Goal: Task Accomplishment & Management: Complete application form

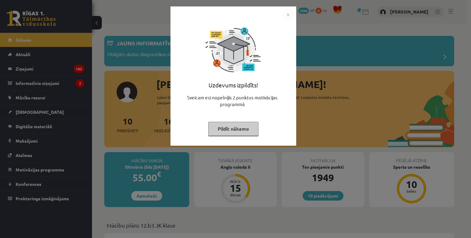
click at [290, 13] on img "Close" at bounding box center [287, 14] width 9 height 9
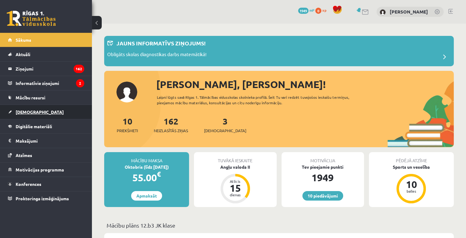
click at [46, 116] on link "[DEMOGRAPHIC_DATA]" at bounding box center [46, 112] width 76 height 14
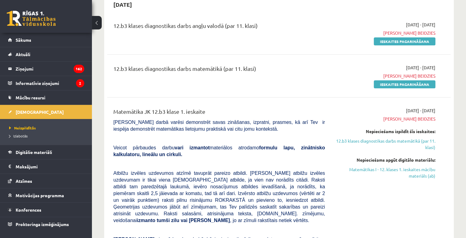
scroll to position [31, 0]
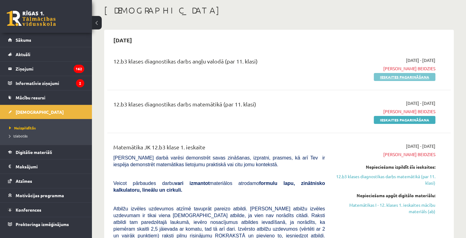
click at [380, 75] on link "Ieskaites pagarināšana" at bounding box center [405, 77] width 62 height 8
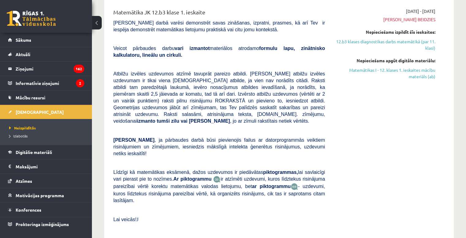
scroll to position [31, 0]
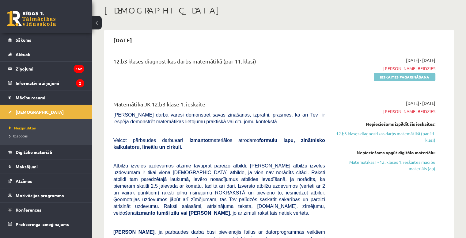
click at [385, 77] on link "Ieskaites pagarināšana" at bounding box center [405, 77] width 62 height 8
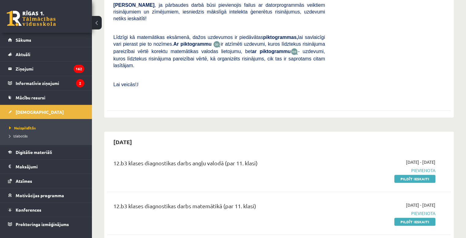
scroll to position [276, 0]
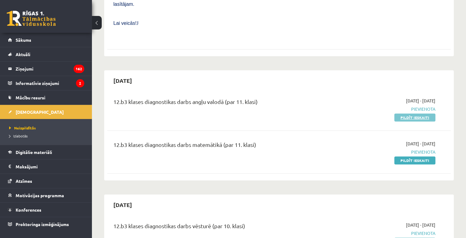
click at [403, 113] on link "Pildīt ieskaiti" at bounding box center [415, 117] width 41 height 8
click at [419, 156] on link "Pildīt ieskaiti" at bounding box center [415, 160] width 41 height 8
click at [415, 113] on link "Pildīt ieskaiti" at bounding box center [415, 117] width 41 height 8
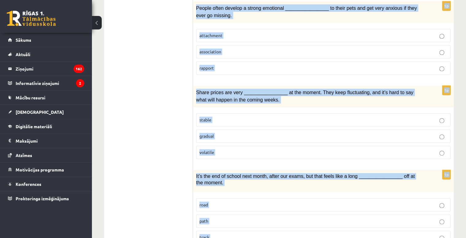
scroll to position [921, 0]
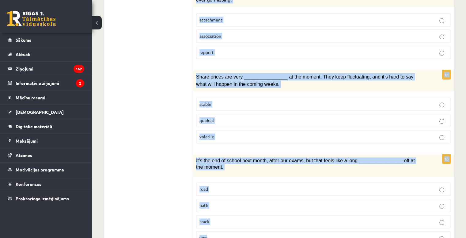
drag, startPoint x: 199, startPoint y: 86, endPoint x: 319, endPoint y: 209, distance: 171.9
copy form "Choose the correct answers. 1p After the plane crash, the explorers showed rema…"
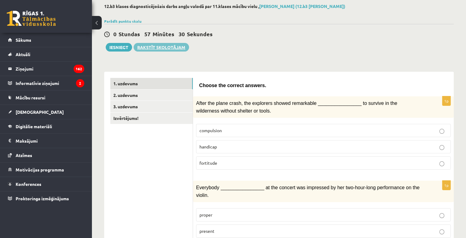
scroll to position [32, 0]
click at [144, 94] on link "2. uzdevums" at bounding box center [151, 95] width 82 height 11
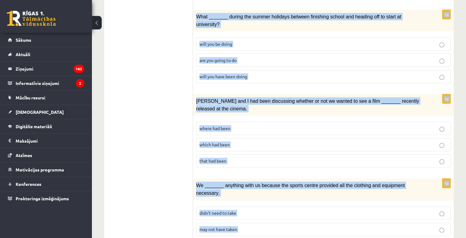
scroll to position [695, 0]
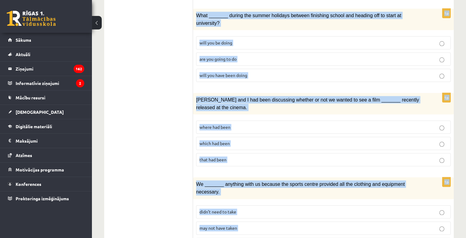
drag, startPoint x: 198, startPoint y: 55, endPoint x: 350, endPoint y: 238, distance: 237.8
copy form "Circle the form that cannot be used to complete the sentences. 1p _______ was w…"
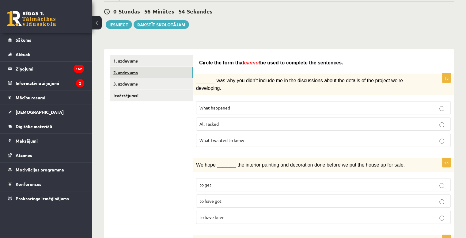
scroll to position [21, 0]
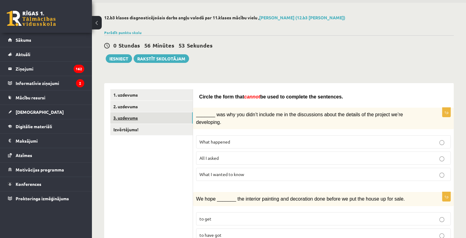
click at [139, 117] on link "3. uzdevums" at bounding box center [151, 117] width 82 height 11
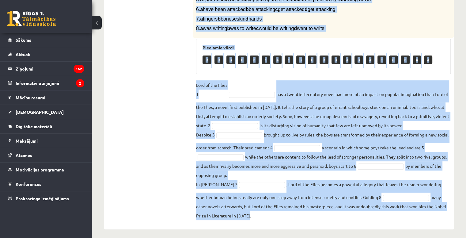
scroll to position [183, 0]
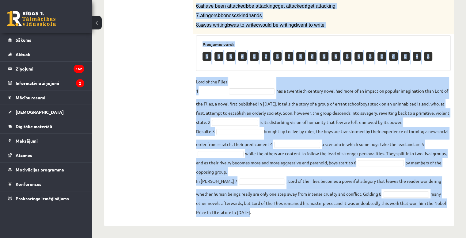
drag, startPoint x: 197, startPoint y: 38, endPoint x: 383, endPoint y: 238, distance: 273.6
copy div "Complete the text with the correct words (a–d). 1. a No sooner b Rarely c Only …"
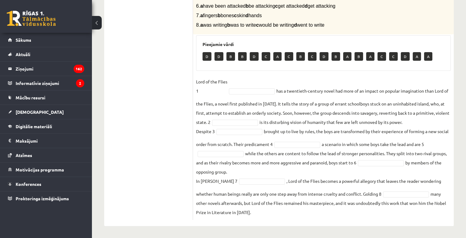
click at [151, 79] on ul "1. uzdevums 2. uzdevums 3. uzdevums Izvērtējums!" at bounding box center [151, 73] width 83 height 293
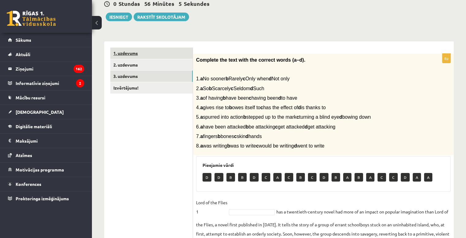
scroll to position [30, 0]
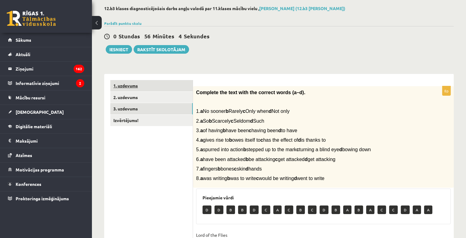
click at [146, 88] on link "1. uzdevums" at bounding box center [151, 85] width 82 height 11
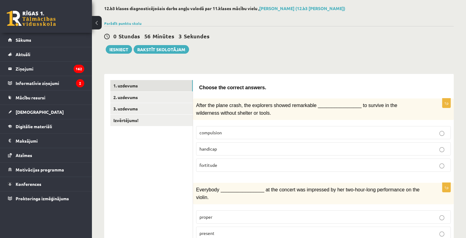
click at [228, 162] on p "fortitude" at bounding box center [324, 165] width 248 height 6
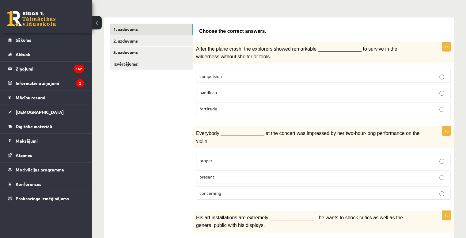
scroll to position [122, 0]
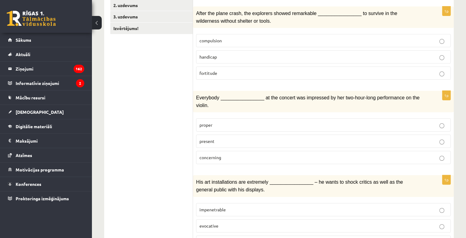
click at [222, 138] on p "present" at bounding box center [324, 141] width 248 height 6
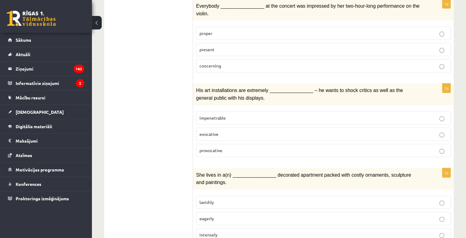
scroll to position [214, 0]
click at [233, 147] on p "provocative" at bounding box center [324, 150] width 248 height 6
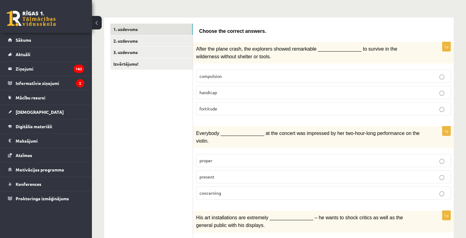
scroll to position [61, 0]
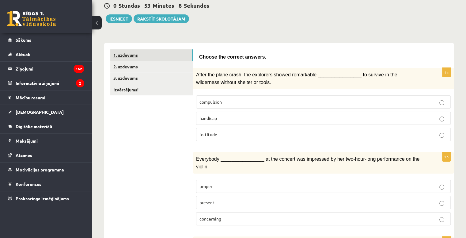
click at [160, 54] on link "1. uzdevums" at bounding box center [151, 54] width 82 height 11
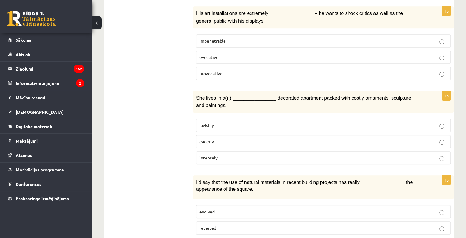
scroll to position [306, 0]
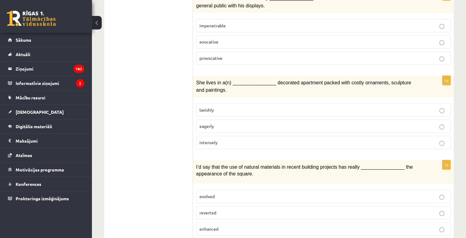
click at [210, 100] on fieldset "lavishly eagerly intensely" at bounding box center [323, 125] width 255 height 51
click at [216, 107] on p "lavishly" at bounding box center [324, 110] width 248 height 6
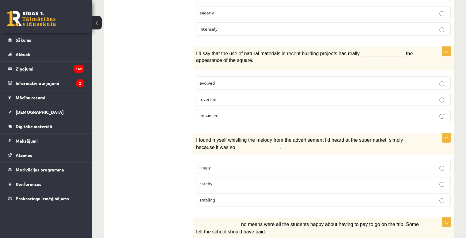
scroll to position [429, 0]
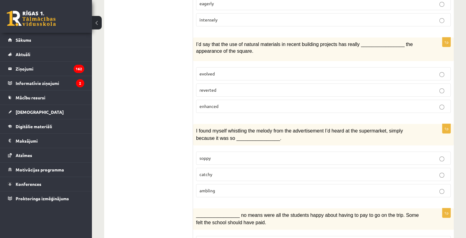
click at [211, 100] on label "enhanced" at bounding box center [323, 106] width 255 height 13
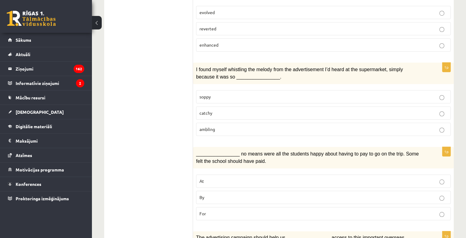
scroll to position [551, 0]
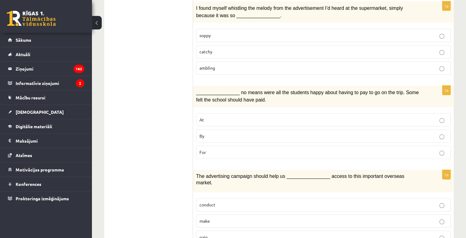
click at [210, 48] on p "catchy" at bounding box center [324, 51] width 248 height 6
click at [223, 129] on label "By" at bounding box center [323, 135] width 255 height 13
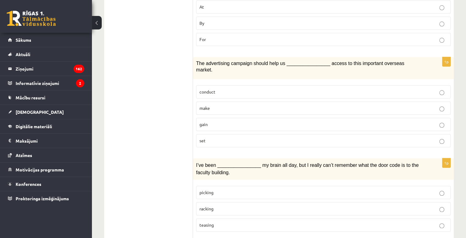
scroll to position [674, 0]
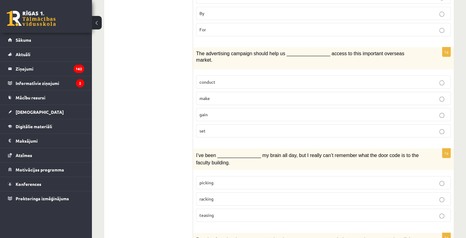
click at [210, 111] on p "gain" at bounding box center [324, 114] width 248 height 6
click at [245, 196] on p "racking" at bounding box center [324, 199] width 248 height 6
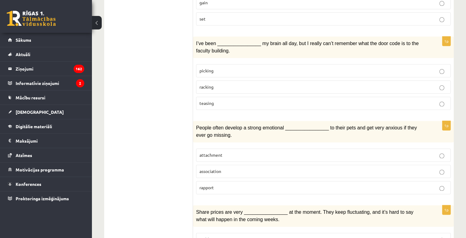
scroll to position [797, 0]
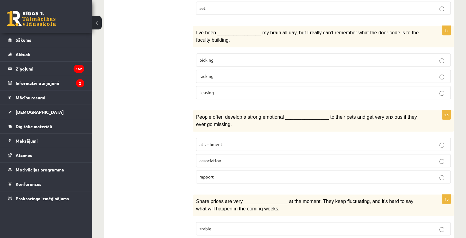
click at [221, 141] on span "attachment" at bounding box center [211, 144] width 23 height 6
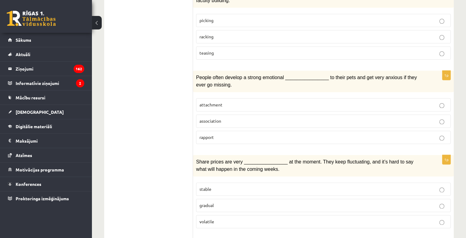
scroll to position [889, 0]
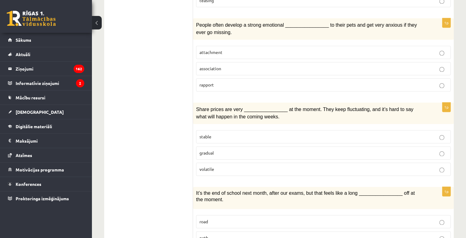
click at [213, 166] on p "volatile" at bounding box center [324, 169] width 248 height 6
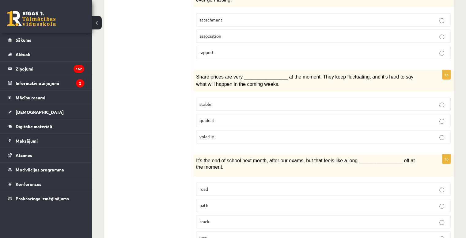
scroll to position [921, 0]
click at [224, 231] on label "way" at bounding box center [323, 237] width 255 height 13
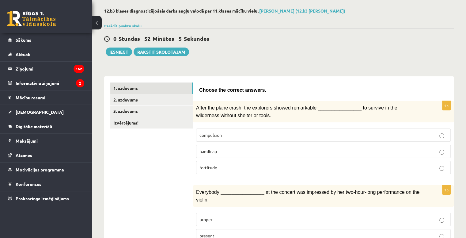
scroll to position [1, 0]
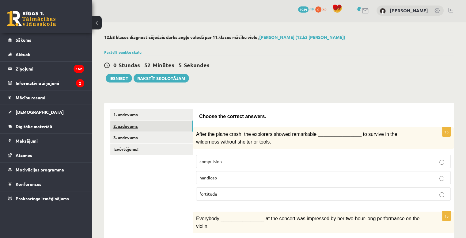
click at [136, 127] on link "2. uzdevums" at bounding box center [151, 126] width 82 height 11
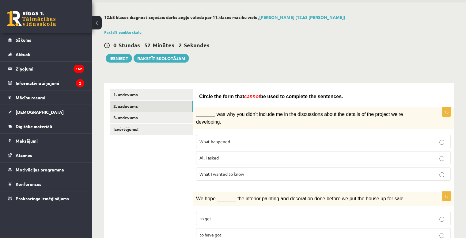
scroll to position [32, 0]
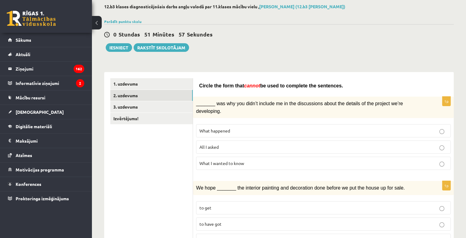
click at [202, 144] on span "All I asked" at bounding box center [209, 147] width 19 height 6
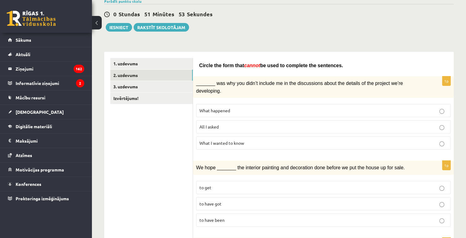
scroll to position [93, 0]
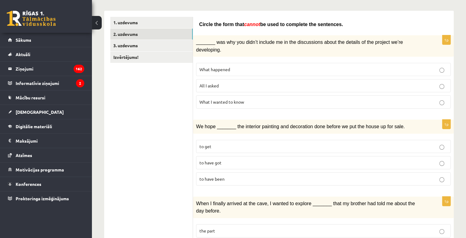
click at [217, 176] on span "to have been" at bounding box center [212, 179] width 25 height 6
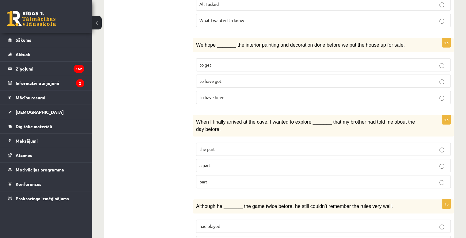
scroll to position [185, 0]
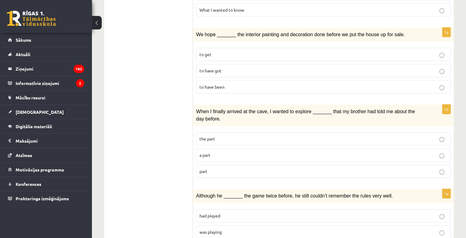
click at [215, 168] on p "part" at bounding box center [324, 171] width 248 height 6
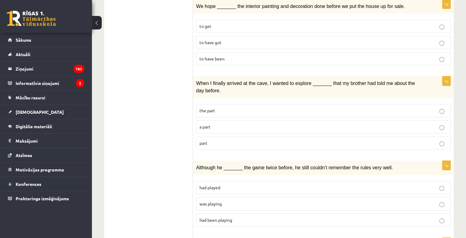
scroll to position [247, 0]
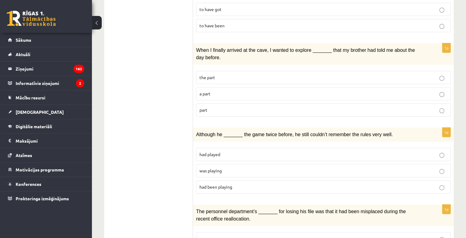
click at [228, 167] on p "was playing" at bounding box center [324, 170] width 248 height 6
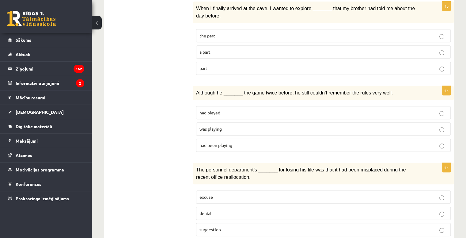
scroll to position [339, 0]
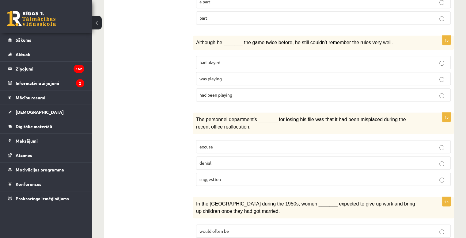
click at [224, 171] on fieldset "excuse denial suggestion" at bounding box center [323, 162] width 255 height 51
click at [233, 176] on p "suggestion" at bounding box center [324, 179] width 248 height 6
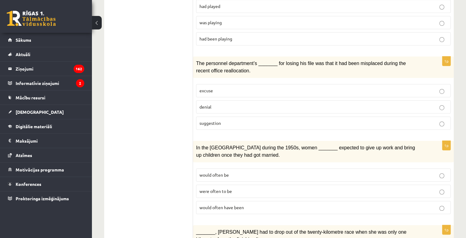
scroll to position [431, 0]
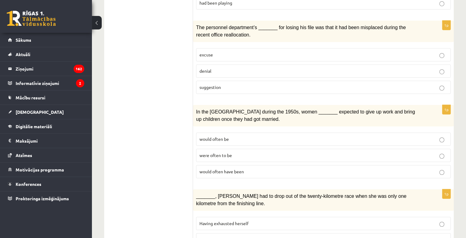
click at [222, 169] on span "would often have been" at bounding box center [222, 172] width 44 height 6
click at [218, 169] on span "would often have been" at bounding box center [222, 172] width 44 height 6
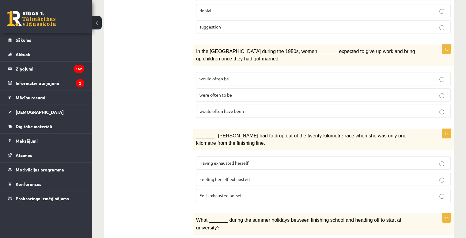
scroll to position [492, 0]
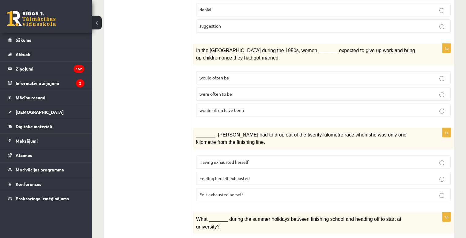
click at [244, 191] on p "Felt exhausted herself" at bounding box center [324, 194] width 248 height 6
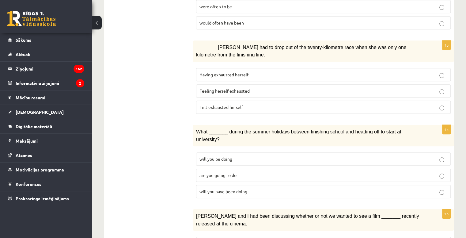
scroll to position [584, 0]
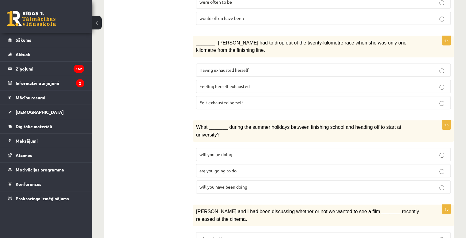
click at [240, 184] on span "will you have been doing" at bounding box center [224, 187] width 48 height 6
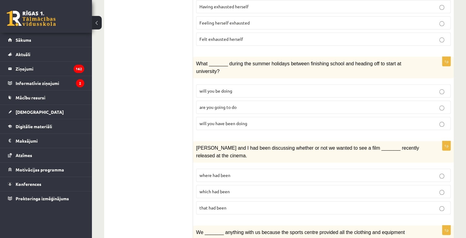
scroll to position [676, 0]
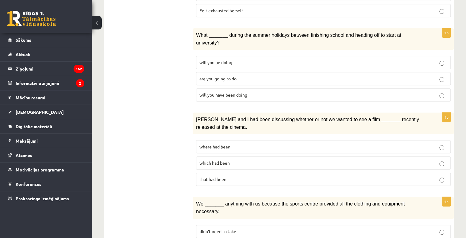
click at [228, 144] on span "where had been" at bounding box center [215, 147] width 31 height 6
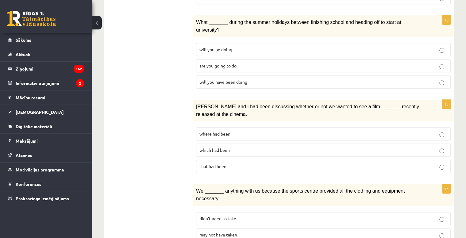
scroll to position [695, 0]
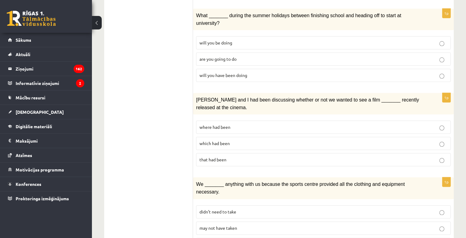
click at [222, 225] on span "may not have taken" at bounding box center [219, 228] width 38 height 6
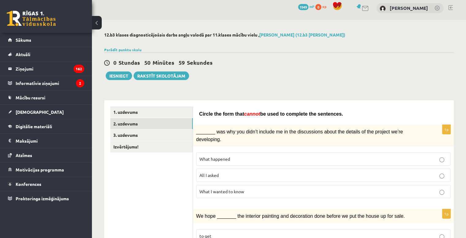
scroll to position [0, 0]
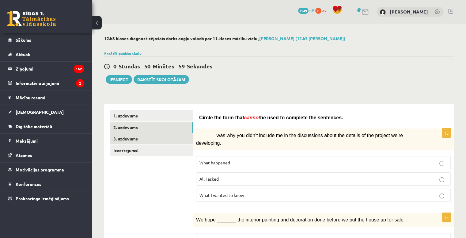
click at [153, 143] on link "3. uzdevums" at bounding box center [151, 138] width 82 height 11
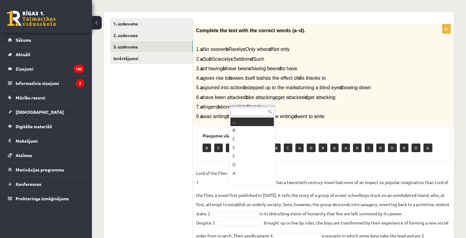
scroll to position [7, 0]
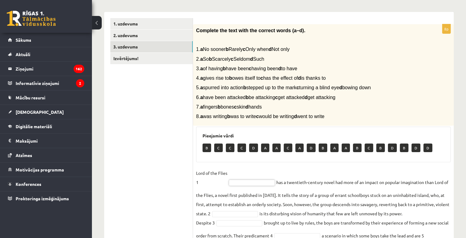
click at [242, 170] on fieldset "Lord of the Flies 1 has a twentieth-century novel had more of an impact on popu…" at bounding box center [323, 238] width 255 height 140
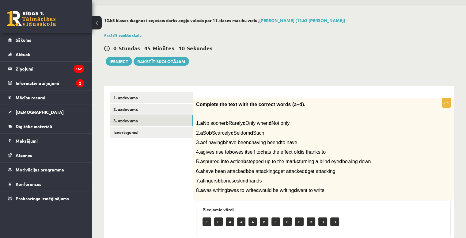
scroll to position [0, 0]
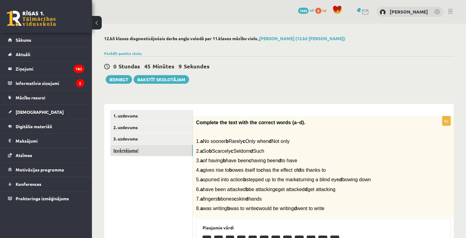
click at [159, 152] on link "Izvērtējums!" at bounding box center [151, 150] width 82 height 11
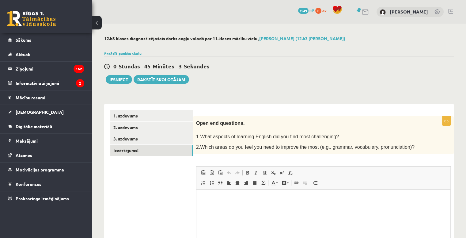
scroll to position [31, 0]
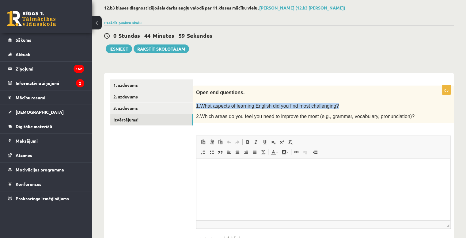
drag, startPoint x: 196, startPoint y: 106, endPoint x: 327, endPoint y: 102, distance: 131.6
click at [327, 102] on div "Open end questions. 1.What aspects of learning English did you find most challe…" at bounding box center [323, 105] width 261 height 38
copy span "1.What aspects of learning English did you find most challenging?"
click at [250, 178] on html at bounding box center [324, 168] width 254 height 19
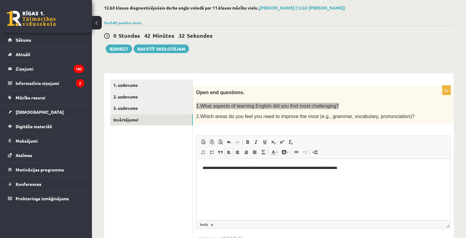
click at [338, 168] on p "**********" at bounding box center [324, 168] width 242 height 6
click at [336, 168] on p "**********" at bounding box center [324, 168] width 242 height 6
click at [336, 169] on p "**********" at bounding box center [324, 168] width 242 height 6
click at [360, 164] on html "**********" at bounding box center [324, 168] width 254 height 19
click at [366, 163] on html "**********" at bounding box center [324, 168] width 254 height 19
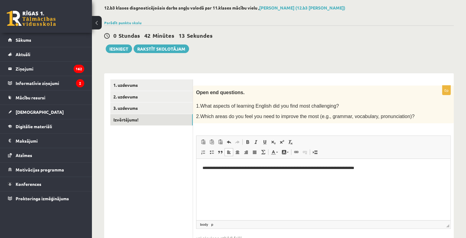
click at [302, 114] on span "2.Which areas do you feel you need to improve the most (e.g., grammar, vocabula…" at bounding box center [305, 116] width 219 height 5
click at [223, 178] on html "**********" at bounding box center [324, 168] width 254 height 19
click at [398, 176] on html "**********" at bounding box center [324, 168] width 254 height 19
drag, startPoint x: 365, startPoint y: 116, endPoint x: 393, endPoint y: 117, distance: 28.2
click at [393, 117] on span "2.Which areas do you feel you need to improve the most (e.g., grammar, vocabula…" at bounding box center [305, 116] width 219 height 5
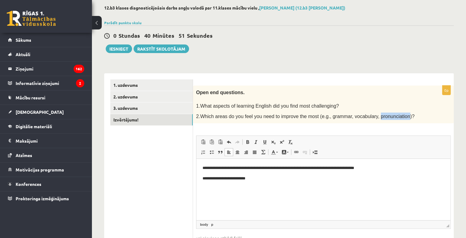
copy span "pronunciation"
click at [295, 178] on p "**********" at bounding box center [324, 178] width 242 height 6
click at [286, 182] on html "**********" at bounding box center [324, 173] width 254 height 29
drag, startPoint x: 217, startPoint y: 178, endPoint x: 209, endPoint y: 176, distance: 8.8
click at [209, 176] on p "**********" at bounding box center [324, 178] width 242 height 6
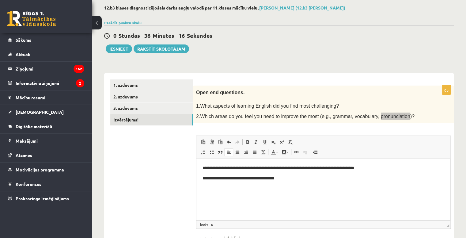
click at [228, 182] on html "**********" at bounding box center [324, 173] width 254 height 29
click at [256, 178] on p "**********" at bounding box center [324, 178] width 242 height 6
click at [374, 130] on div "**********" at bounding box center [323, 175] width 261 height 178
click at [136, 104] on link "3. uzdevums" at bounding box center [151, 107] width 82 height 11
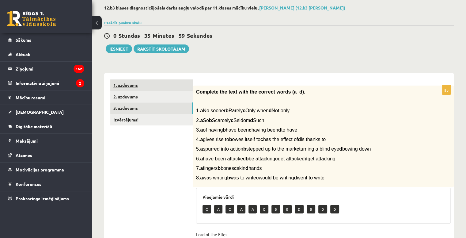
click at [132, 85] on link "1. uzdevums" at bounding box center [151, 84] width 82 height 11
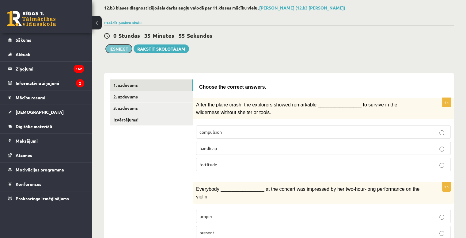
click at [122, 51] on button "Iesniegt" at bounding box center [119, 48] width 26 height 9
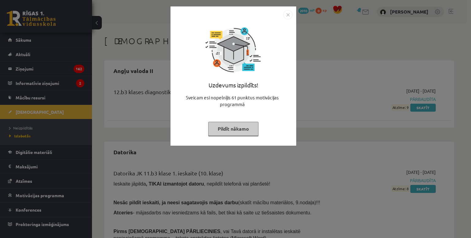
click at [289, 13] on img "Close" at bounding box center [287, 14] width 9 height 9
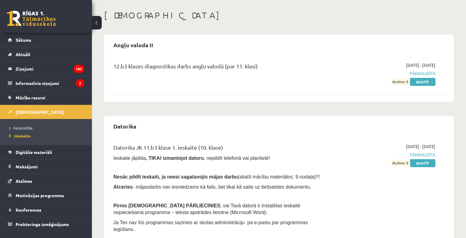
scroll to position [61, 0]
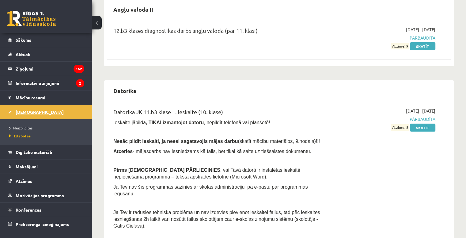
click at [29, 109] on span "[DEMOGRAPHIC_DATA]" at bounding box center [40, 112] width 48 height 6
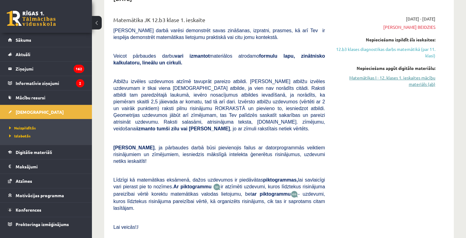
scroll to position [61, 0]
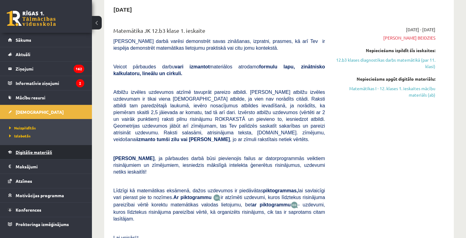
click at [44, 155] on link "Digitālie materiāli" at bounding box center [46, 152] width 76 height 14
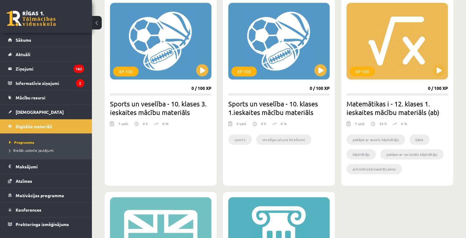
scroll to position [552, 0]
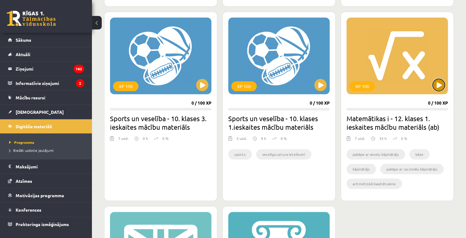
click at [437, 84] on button at bounding box center [439, 85] width 12 height 12
click at [401, 74] on div "XP 100" at bounding box center [397, 55] width 101 height 77
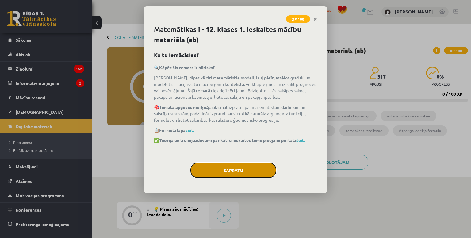
click at [262, 172] on button "Sapratu" at bounding box center [233, 170] width 86 height 15
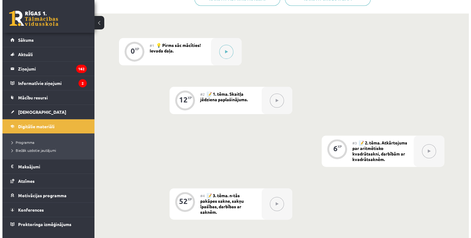
scroll to position [153, 0]
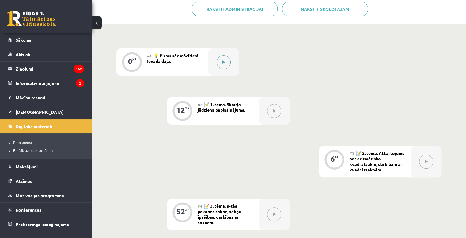
click at [226, 62] on button at bounding box center [224, 62] width 14 height 14
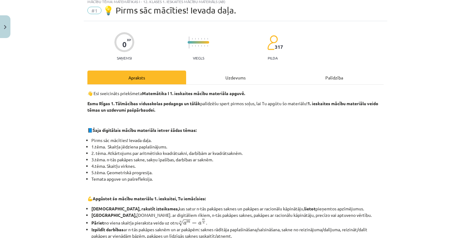
scroll to position [31, 0]
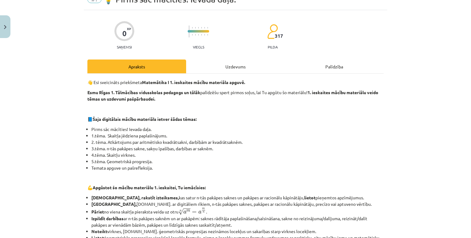
click at [242, 70] on div "Uzdevums" at bounding box center [235, 66] width 99 height 14
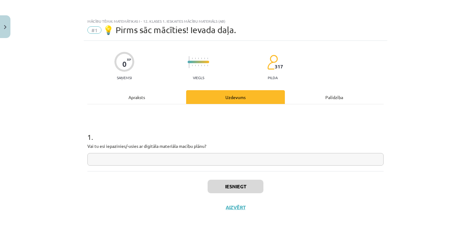
scroll to position [0, 0]
click at [212, 162] on input "text" at bounding box center [235, 159] width 296 height 13
type input "***"
click at [228, 187] on button "Iesniegt" at bounding box center [236, 186] width 56 height 13
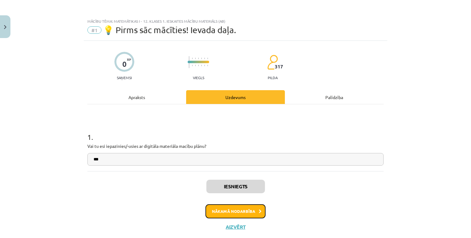
click at [243, 208] on button "Nākamā nodarbība" at bounding box center [235, 211] width 60 height 14
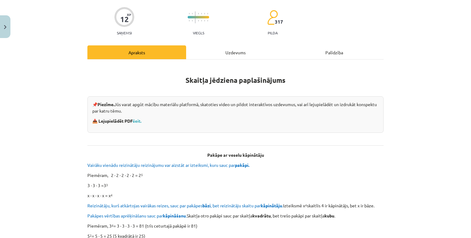
click at [221, 51] on div "Uzdevums" at bounding box center [235, 52] width 99 height 14
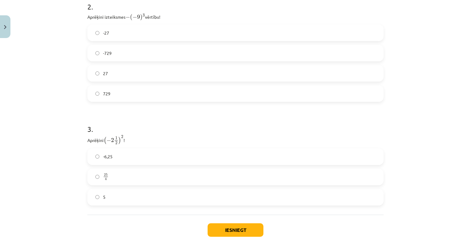
scroll to position [350, 0]
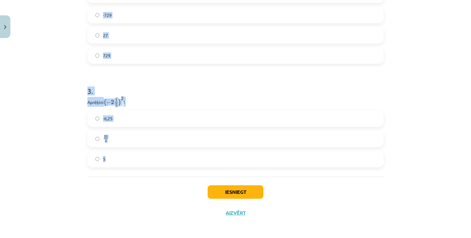
drag, startPoint x: 84, startPoint y: 30, endPoint x: 151, endPoint y: 167, distance: 152.8
click at [63, 148] on div "Mācību tēma: Matemātikas i - 12. klases 1. ieskaites mācību materiāls (ab) #2 📝…" at bounding box center [235, 119] width 471 height 238
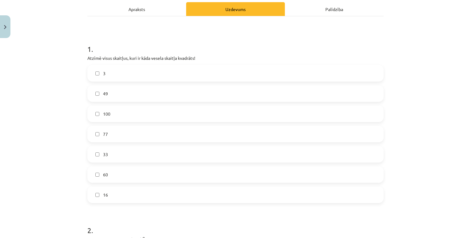
scroll to position [74, 0]
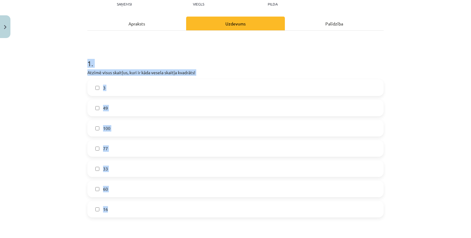
drag, startPoint x: 85, startPoint y: 65, endPoint x: 154, endPoint y: 204, distance: 154.8
click at [151, 209] on div "1 . Atzīmē visus skaitļus, kuri ir kāda vesela skaitļa kvadrāts! 3 49 100 77 33…" at bounding box center [235, 132] width 296 height 169
copy div "1 . Atzīmē visus skaitļus, kuri ir kāda vesela skaitļa kvadrāts! 3 49 100 77 33…"
click at [165, 51] on h1 "1 ." at bounding box center [235, 57] width 296 height 19
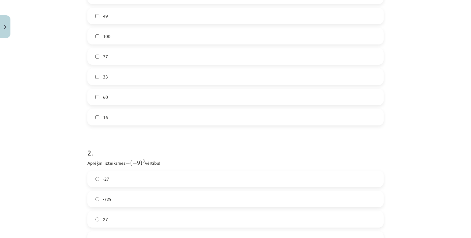
scroll to position [227, 0]
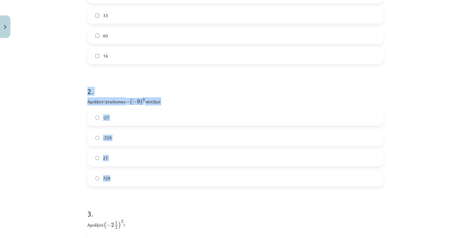
drag, startPoint x: 85, startPoint y: 91, endPoint x: 139, endPoint y: 179, distance: 102.8
click at [139, 179] on div "2 . Aprēķini izteiksmes − ( − 9 ) 3 − ( − 9 ) 3 vērtību! -27 -729 27 729" at bounding box center [235, 131] width 296 height 110
copy div "2 . Aprēķini izteiksmes − ( − 9 ) 3 − ( − 9 ) 3 vērtību! -27 -729 27 729"
click at [182, 96] on div "2 . Aprēķini izteiksmes − ( − 9 ) 3 − ( − 9 ) 3 vērtību! -27 -729 27 729" at bounding box center [235, 131] width 296 height 110
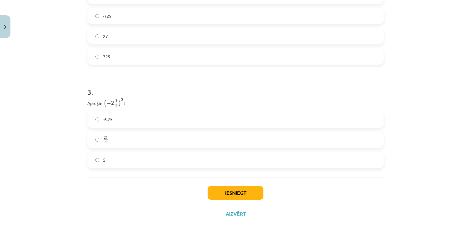
scroll to position [350, 0]
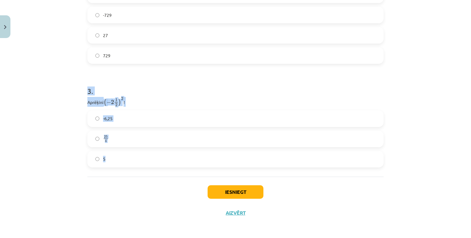
drag, startPoint x: 83, startPoint y: 88, endPoint x: 128, endPoint y: 159, distance: 84.3
copy div "3 . Aprēķini ( − 2 1 2 ) 2 ( − 2 1 2 ) 2 ! -6,25 25 4 25 4 5"
click at [152, 96] on div "3 . Aprēķini ( − 2 1 2 ) 2 ( − 2 1 2 ) 2 ! -6,25 25 4 25 4 5" at bounding box center [235, 121] width 296 height 91
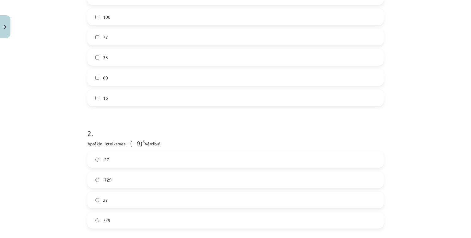
scroll to position [166, 0]
click at [114, 14] on label "49" at bounding box center [235, 15] width 295 height 15
click at [123, 32] on label "100" at bounding box center [235, 36] width 295 height 15
click at [126, 121] on label "16" at bounding box center [235, 116] width 295 height 15
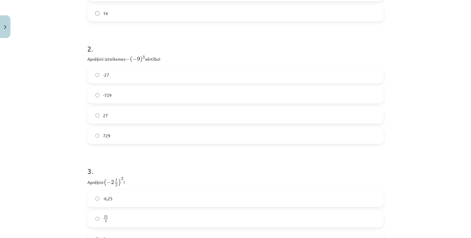
scroll to position [288, 0]
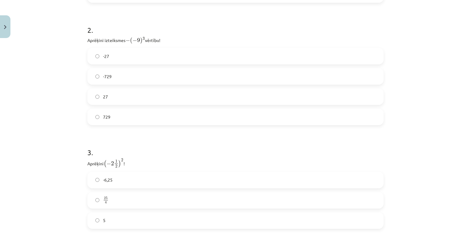
click at [142, 116] on label "729" at bounding box center [235, 116] width 295 height 15
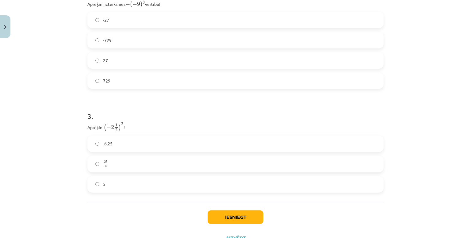
scroll to position [350, 0]
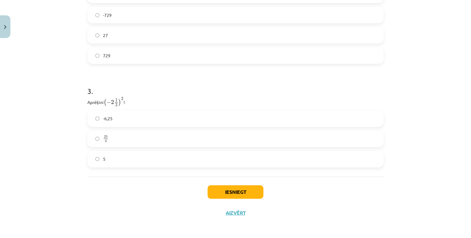
click at [126, 140] on label "25 4 25 4" at bounding box center [235, 138] width 295 height 15
click at [257, 189] on button "Iesniegt" at bounding box center [236, 191] width 56 height 13
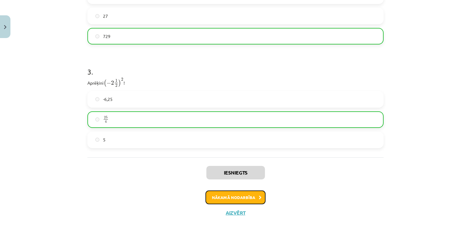
click at [253, 196] on button "Nākamā nodarbība" at bounding box center [235, 197] width 60 height 14
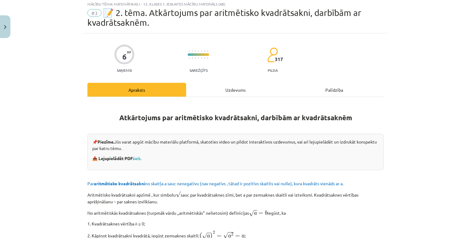
scroll to position [15, 0]
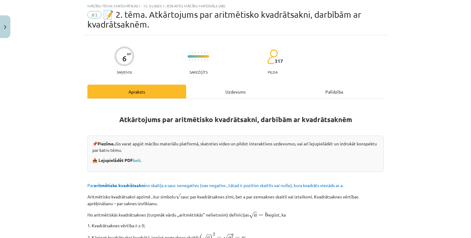
click at [212, 93] on div "Uzdevums" at bounding box center [235, 92] width 99 height 14
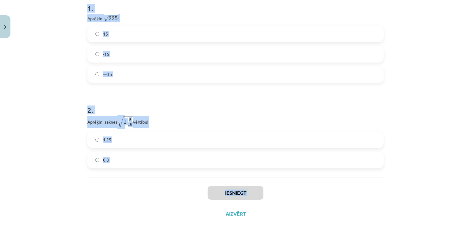
scroll to position [140, 0]
drag, startPoint x: 85, startPoint y: 65, endPoint x: 130, endPoint y: 162, distance: 106.7
click at [130, 162] on form "1 . Aprēķini √ 225 225 ! 15 -15 ± 15 ± 15 2 . Aprēķini saknes √ 1 9 16 1 9 16 v…" at bounding box center [235, 79] width 296 height 175
copy form "1 . Aprēķini √ 225 225 ! 15 -15 ± 15 ± 15 2 . Aprēķini saknes √ 1 9 16 1 9 16 v…"
click at [135, 98] on h1 "2 ." at bounding box center [235, 103] width 296 height 19
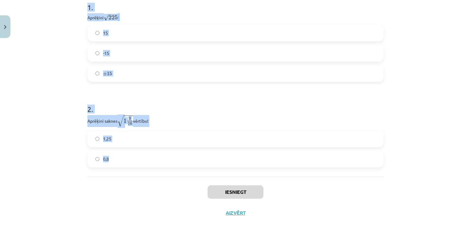
click at [135, 101] on h1 "2 ." at bounding box center [235, 103] width 296 height 19
click at [117, 52] on label "-15" at bounding box center [235, 53] width 295 height 15
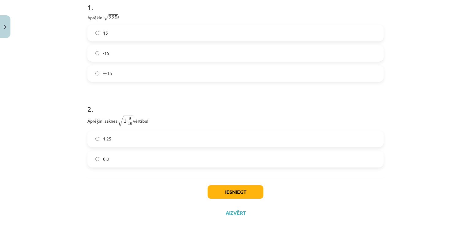
click at [130, 21] on div "1 . Aprēķini √ 225 225 ! 15 -15 ± 15 ± 15" at bounding box center [235, 37] width 296 height 90
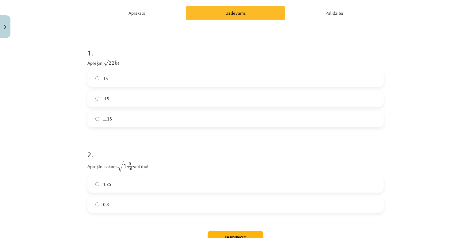
scroll to position [109, 0]
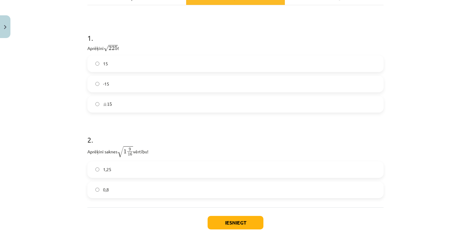
click at [125, 164] on label "1,25" at bounding box center [235, 169] width 295 height 15
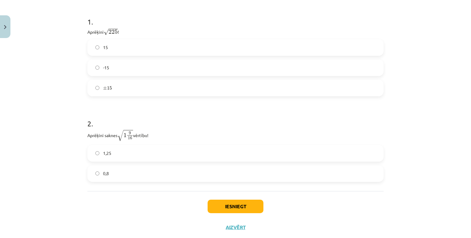
scroll to position [140, 0]
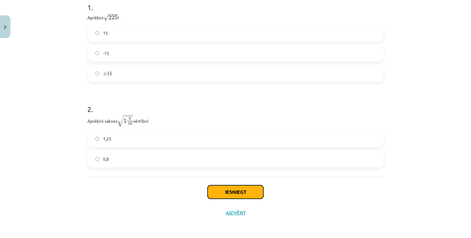
click at [224, 186] on button "Iesniegt" at bounding box center [236, 191] width 56 height 13
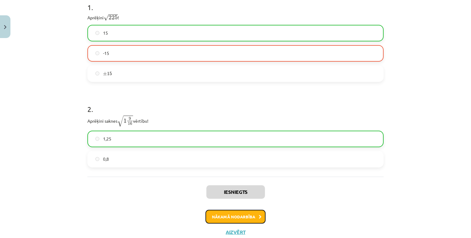
click at [247, 218] on button "Nākamā nodarbība" at bounding box center [235, 217] width 60 height 14
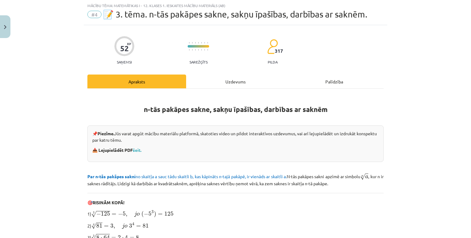
scroll to position [15, 0]
click at [221, 80] on div "Uzdevums" at bounding box center [235, 82] width 99 height 14
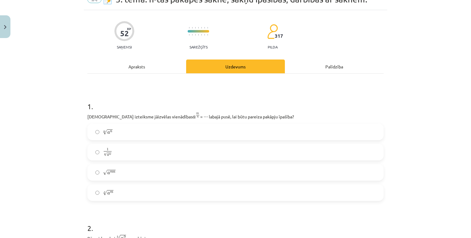
scroll to position [61, 0]
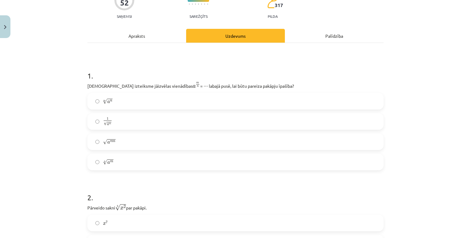
click at [87, 85] on p "Kura izteiksme jāizvēlas vienādības a m n a m n = ⋯ labajā pusē, lai būtu parei…" at bounding box center [235, 86] width 296 height 8
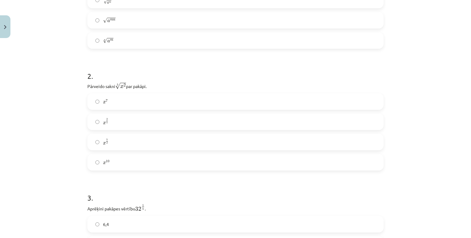
scroll to position [184, 0]
click at [174, 73] on h1 "2 ." at bounding box center [235, 69] width 296 height 19
click at [125, 126] on label "x 2 5 x 2 5" at bounding box center [235, 120] width 295 height 15
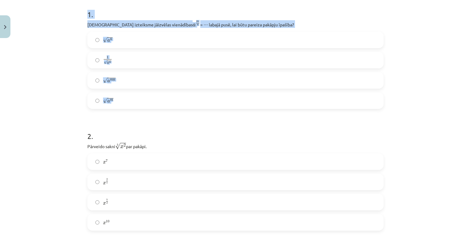
drag, startPoint x: 82, startPoint y: 13, endPoint x: 150, endPoint y: 97, distance: 108.0
copy div "1 . Kura izteiksme jāizvēlas vienādības a m n a m n = ⋯ labajā pusē, lai būtu p…"
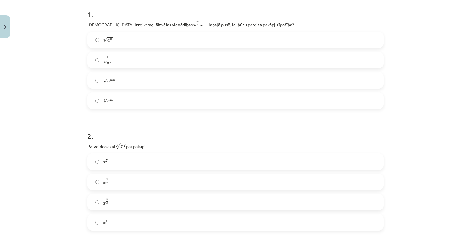
click at [120, 44] on label "m √ a n a n m" at bounding box center [235, 39] width 295 height 15
click at [119, 102] on label "n √ a m a m n" at bounding box center [235, 100] width 295 height 15
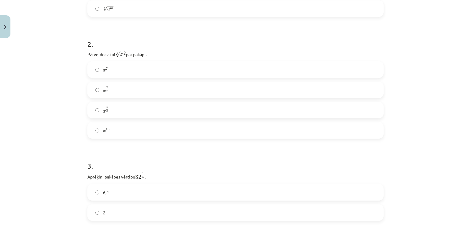
scroll to position [245, 0]
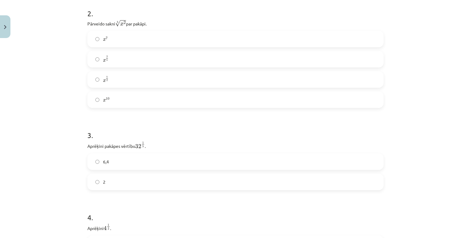
click at [107, 182] on label "2" at bounding box center [235, 181] width 295 height 15
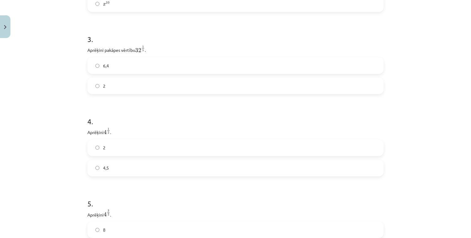
scroll to position [368, 0]
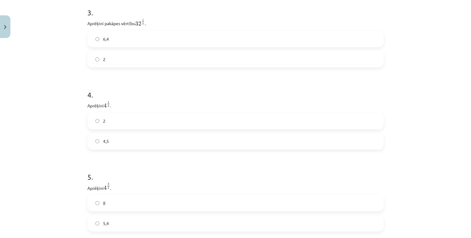
click at [130, 127] on label "2" at bounding box center [235, 120] width 295 height 15
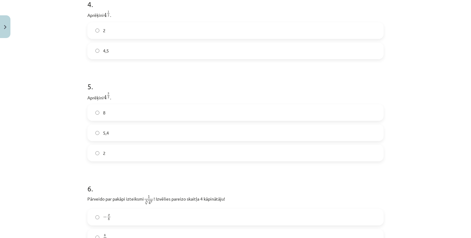
scroll to position [491, 0]
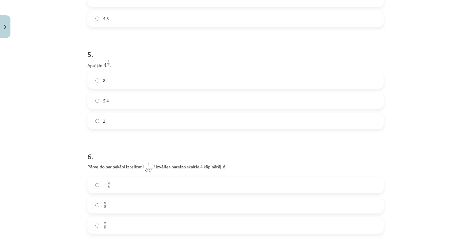
click at [123, 74] on div "5 . Aprēķini 4 3 2 4 3 2 . 8 5,4 2" at bounding box center [235, 84] width 296 height 90
click at [127, 79] on label "8" at bounding box center [235, 80] width 295 height 15
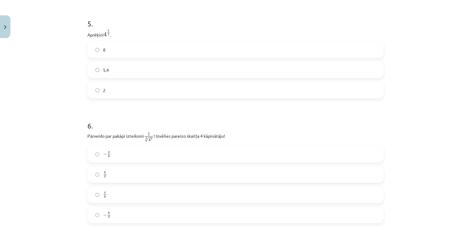
scroll to position [552, 0]
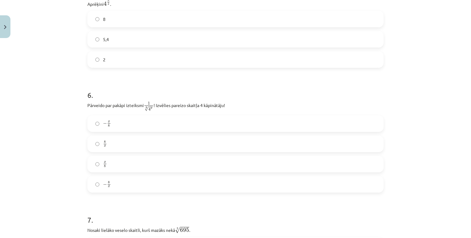
click at [149, 189] on label "− 8 x − 8 x" at bounding box center [235, 184] width 295 height 15
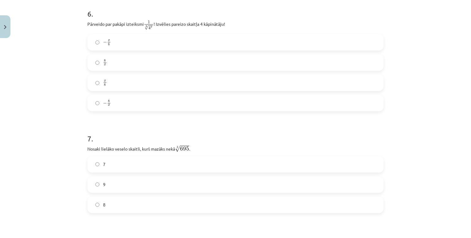
scroll to position [644, 0]
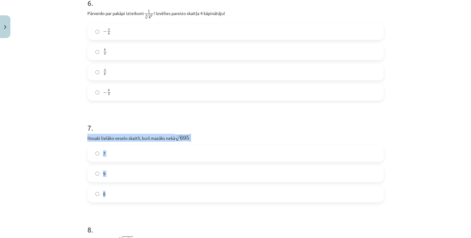
drag, startPoint x: 83, startPoint y: 137, endPoint x: 148, endPoint y: 193, distance: 86.1
click at [148, 193] on div "52 XP Saņemsi Sarežģīts 317 pilda Apraksts Uzdevums Palīdzība 1 . Kura izteiksm…" at bounding box center [236, 166] width 304 height 1539
copy div "Nosaki lielāko veselo skaitli, kurš mazāks nekā 3 √ 695 695 3 . 7 9 8"
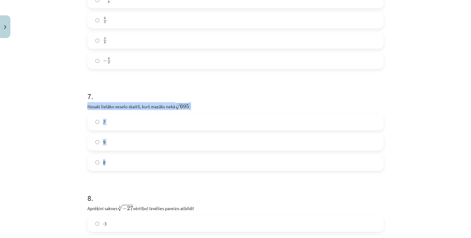
scroll to position [705, 0]
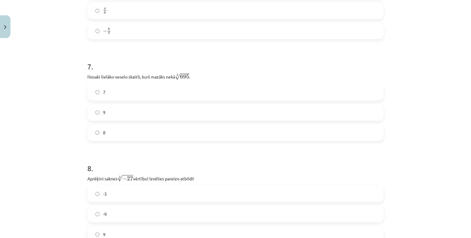
click at [129, 156] on h1 "8 ." at bounding box center [235, 162] width 296 height 19
click at [114, 132] on label "8" at bounding box center [235, 132] width 295 height 15
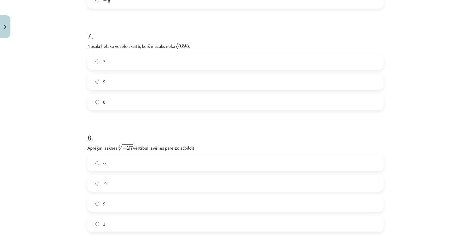
scroll to position [797, 0]
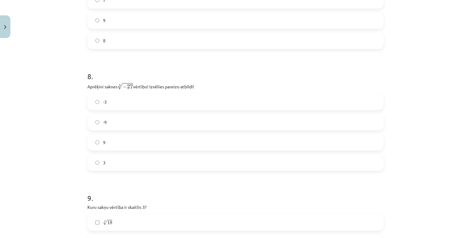
click at [139, 99] on label "-3" at bounding box center [235, 101] width 295 height 15
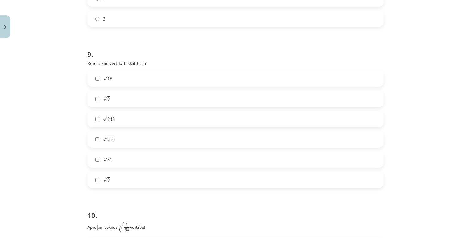
scroll to position [951, 0]
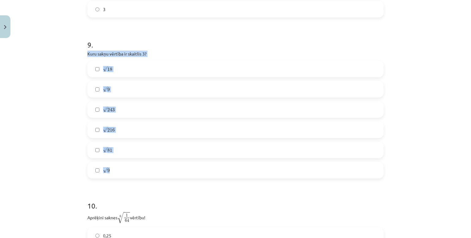
drag, startPoint x: 85, startPoint y: 54, endPoint x: 140, endPoint y: 171, distance: 129.2
click at [140, 171] on div "9 . Kuru sakņu vērtība ir skaitlis 3? 3 √ 18 18 3 3 √ 9 9 3 5 √ 243 243 5 5 √ 2…" at bounding box center [235, 104] width 296 height 149
copy div "Kuru sakņu vērtība ir skaitlis 3? 3 √ 18 18 3 3 √ 9 9 3 5 √ 243 243 5 5 √ 216 2…"
click at [173, 40] on h1 "9 ." at bounding box center [235, 39] width 296 height 19
drag, startPoint x: 129, startPoint y: 114, endPoint x: 127, endPoint y: 92, distance: 22.2
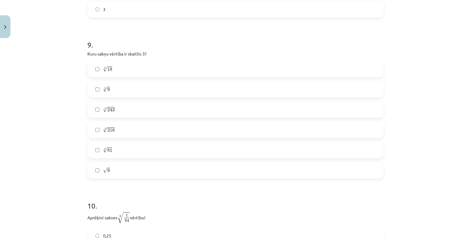
click at [128, 114] on label "5 √ 243 243 5" at bounding box center [235, 109] width 295 height 15
drag, startPoint x: 134, startPoint y: 147, endPoint x: 129, endPoint y: 168, distance: 20.8
click at [134, 147] on label "4 √ 81 81 4" at bounding box center [235, 149] width 295 height 15
click at [126, 176] on label "√ 9 9" at bounding box center [235, 170] width 295 height 15
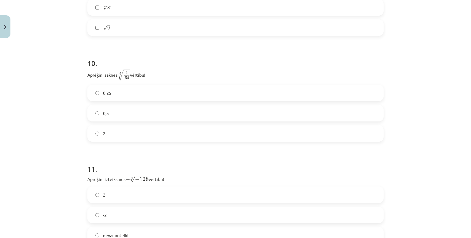
scroll to position [1104, 0]
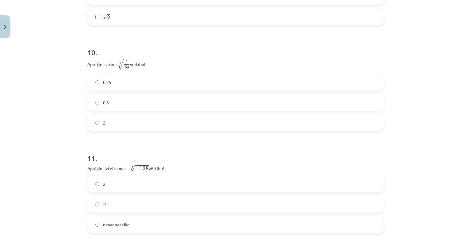
click at [202, 103] on label "0,5" at bounding box center [235, 102] width 295 height 15
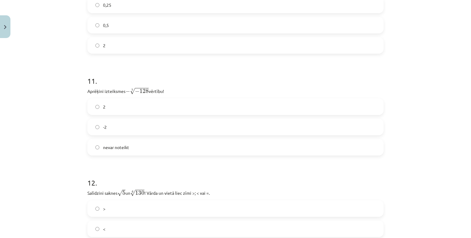
scroll to position [1196, 0]
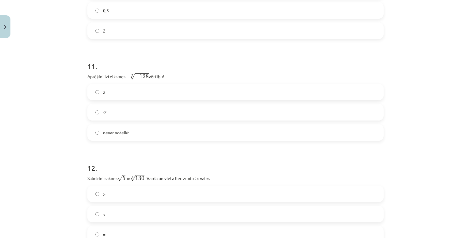
click at [167, 98] on label "2" at bounding box center [235, 91] width 295 height 15
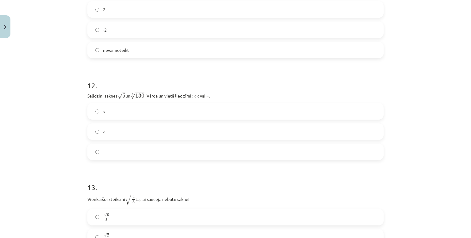
scroll to position [1288, 0]
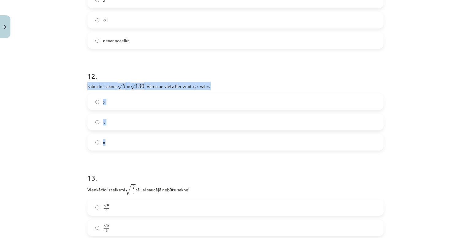
drag, startPoint x: 86, startPoint y: 86, endPoint x: 164, endPoint y: 140, distance: 95.0
click at [164, 140] on div "12 . Salīdzini saknes √ 5 5 un 6 √ 130 130 6 ! Vārda un vietā liec zīmi >; < va…" at bounding box center [235, 106] width 296 height 90
copy div "Salīdzini saknes √ 5 5 un 6 √ 130 130 6 ! Vārda un vietā liec zīmi >; < vai =. …"
click at [160, 63] on h1 "12 ." at bounding box center [235, 70] width 296 height 19
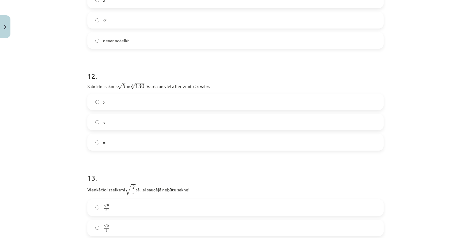
click at [141, 108] on label ">" at bounding box center [235, 101] width 295 height 15
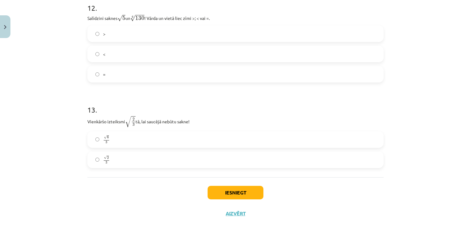
scroll to position [1358, 0]
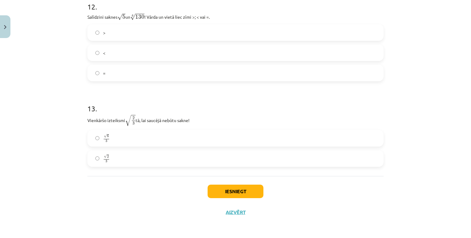
click at [110, 144] on label "√ 6 3 6 3" at bounding box center [235, 138] width 295 height 15
click at [237, 195] on button "Iesniegt" at bounding box center [236, 191] width 56 height 13
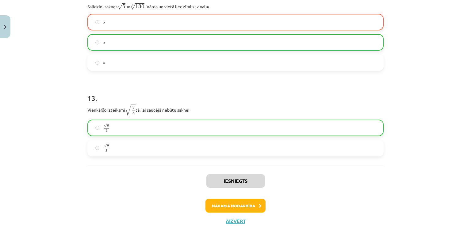
scroll to position [1377, 0]
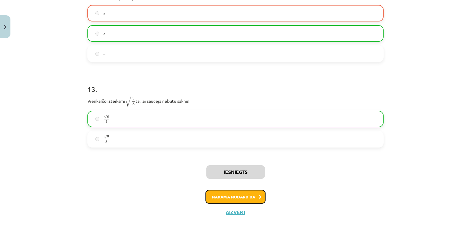
click at [254, 195] on button "Nākamā nodarbība" at bounding box center [235, 197] width 60 height 14
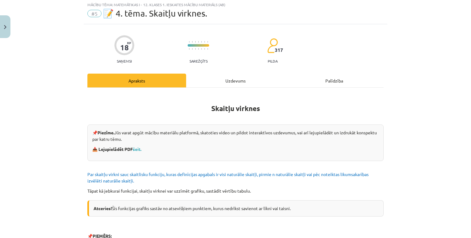
scroll to position [15, 0]
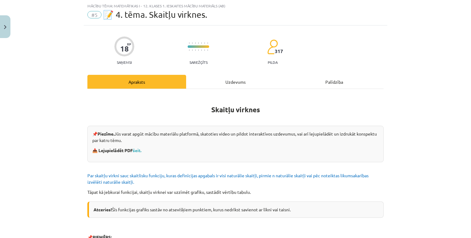
click at [213, 80] on div "Uzdevums" at bounding box center [235, 82] width 99 height 14
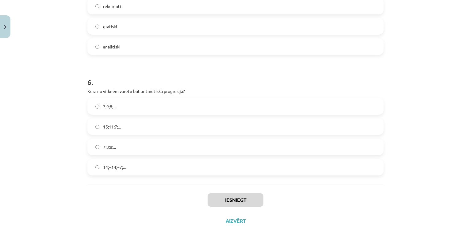
scroll to position [668, 0]
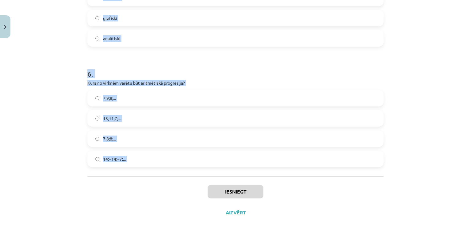
drag, startPoint x: 86, startPoint y: 71, endPoint x: 163, endPoint y: 181, distance: 134.5
copy form "Skaitļu virkne -7; -4; -1; 2; 5; ... ir Dilstoša Konstanta Ne augoša, ne dilsto…"
click at [143, 67] on h1 "6 ." at bounding box center [235, 68] width 296 height 19
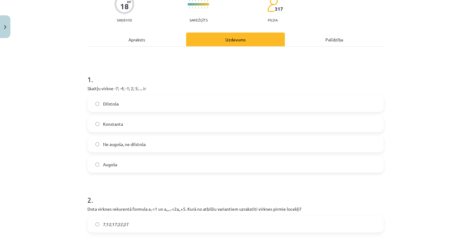
scroll to position [61, 0]
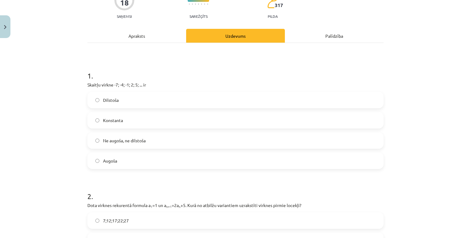
click at [148, 158] on label "Augoša" at bounding box center [235, 160] width 295 height 15
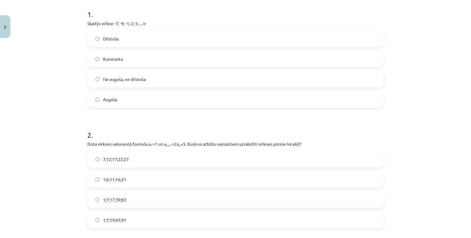
scroll to position [184, 0]
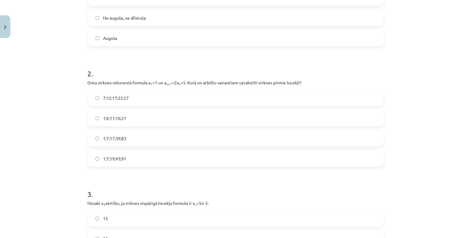
click at [137, 155] on label "1;7;19;43;91" at bounding box center [235, 158] width 295 height 15
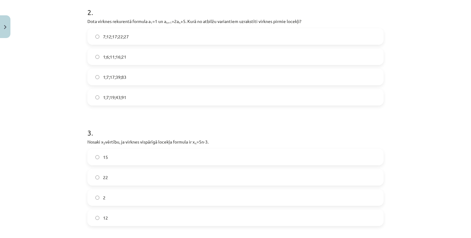
scroll to position [307, 0]
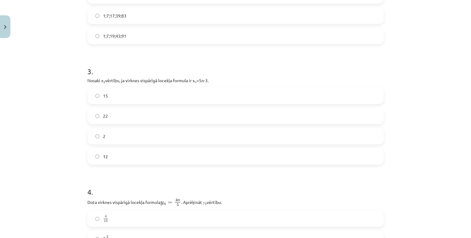
click at [100, 153] on label "12" at bounding box center [235, 156] width 295 height 15
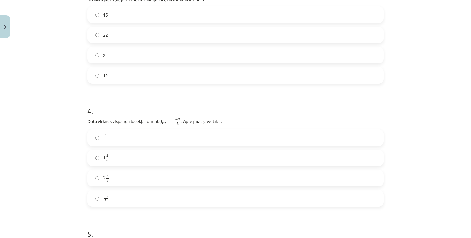
scroll to position [399, 0]
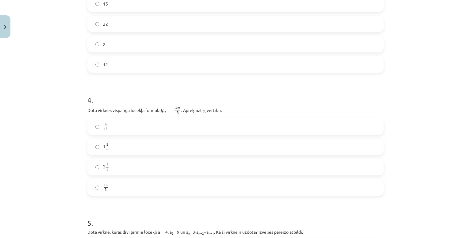
click at [115, 176] on div "4 15 4 15 1 2 5 1 2 5 2 2 5 2 2 5 13 5 13 5" at bounding box center [235, 156] width 296 height 77
click at [117, 177] on div "4 15 4 15 1 2 5 1 2 5 2 2 5 2 2 5 13 5 13 5" at bounding box center [235, 156] width 296 height 77
click at [122, 165] on label "2 2 5 2 2 5" at bounding box center [235, 166] width 295 height 15
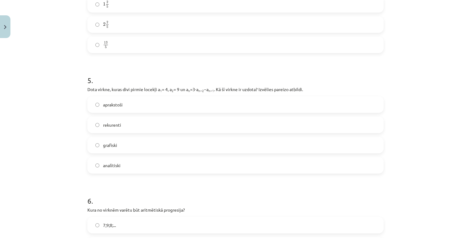
scroll to position [552, 0]
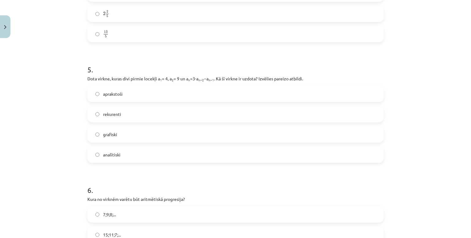
click at [146, 119] on label "rekurenti" at bounding box center [235, 113] width 295 height 15
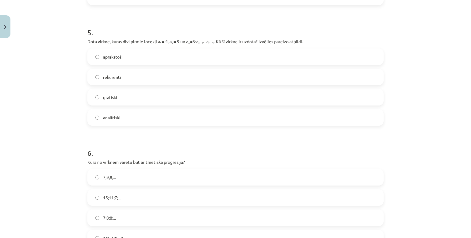
scroll to position [644, 0]
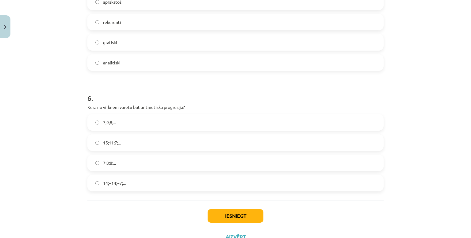
click at [136, 141] on label "15;11;7;..." at bounding box center [235, 142] width 295 height 15
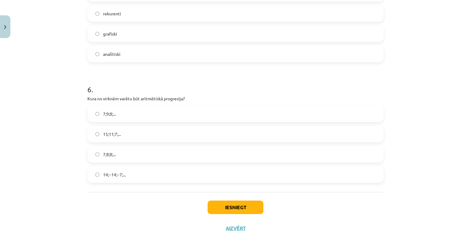
scroll to position [668, 0]
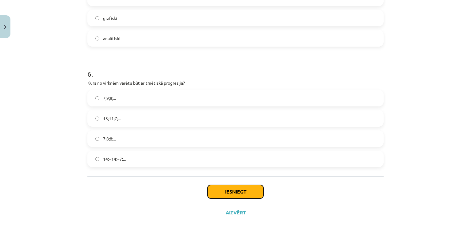
click at [246, 193] on button "Iesniegt" at bounding box center [236, 191] width 56 height 13
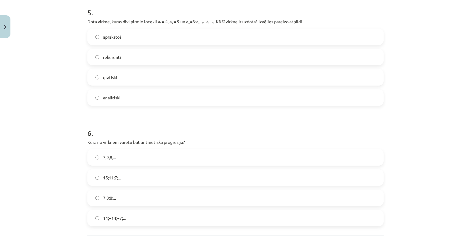
scroll to position [607, 0]
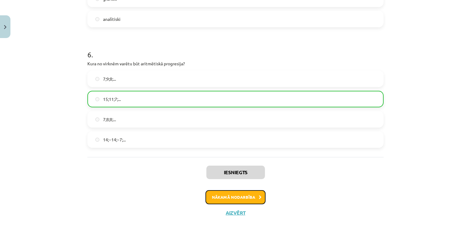
click at [245, 192] on button "Nākamā nodarbība" at bounding box center [235, 197] width 60 height 14
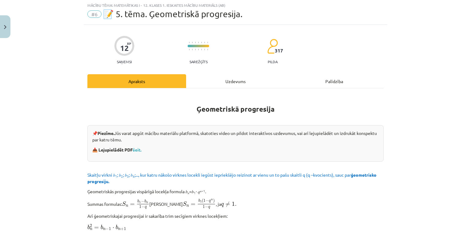
scroll to position [15, 0]
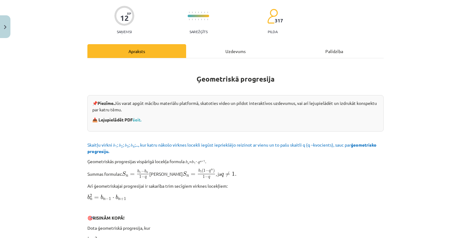
click at [223, 49] on div "Uzdevums" at bounding box center [235, 51] width 99 height 14
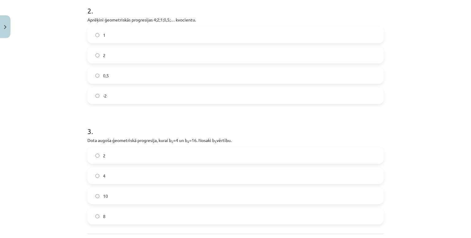
scroll to position [264, 0]
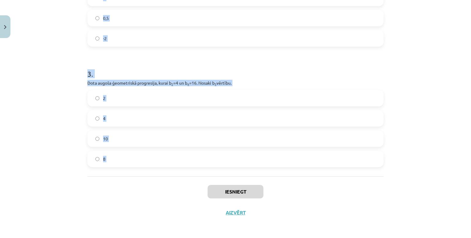
drag, startPoint x: 86, startPoint y: 25, endPoint x: 170, endPoint y: 174, distance: 171.3
click at [170, 174] on div "1 . Aprēķini ģeometriskās progresijas nākamo locekli, ja b 1 = 7 un q=5. 12 35 …" at bounding box center [235, 9] width 296 height 336
copy form "1 . Aprēķini ģeometriskās progresijas nākamo locekli, ja b 1 = 7 un q=5. 12 35 …"
click at [184, 46] on form "1 . Aprēķini ģeometriskās progresijas nākamo locekli, ja b 1 = 7 un q=5. 12 35 …" at bounding box center [235, 12] width 296 height 309
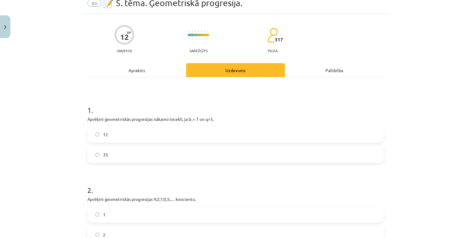
scroll to position [31, 0]
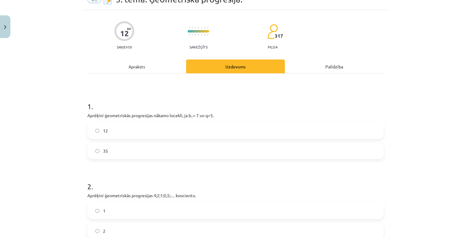
drag, startPoint x: 106, startPoint y: 157, endPoint x: 112, endPoint y: 154, distance: 6.4
click at [107, 157] on label "35" at bounding box center [235, 150] width 295 height 15
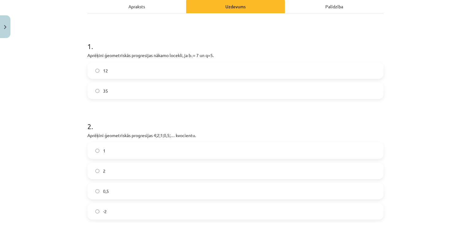
scroll to position [92, 0]
click at [124, 193] on label "0,5" at bounding box center [235, 189] width 295 height 15
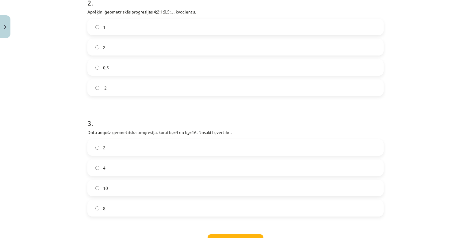
scroll to position [245, 0]
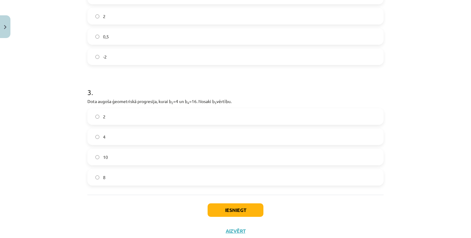
click at [123, 178] on label "8" at bounding box center [235, 177] width 295 height 15
click at [228, 209] on button "Iesniegt" at bounding box center [236, 209] width 56 height 13
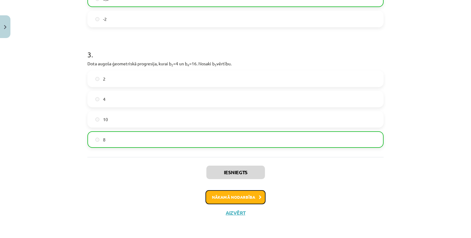
click at [234, 198] on button "Nākamā nodarbība" at bounding box center [235, 197] width 60 height 14
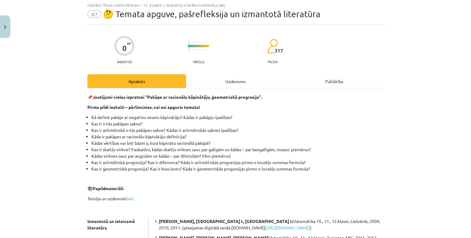
scroll to position [15, 0]
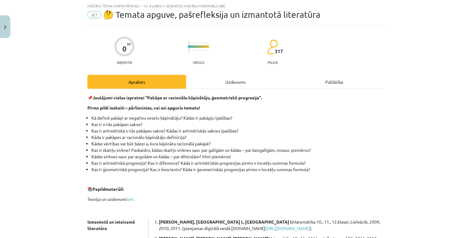
click at [220, 73] on div "0 XP Saņemsi Viegls 317 pilda Apraksts Uzdevums Palīdzība 📌 Jautājumi vielas iz…" at bounding box center [236, 200] width 304 height 351
click at [223, 78] on div "Uzdevums" at bounding box center [235, 82] width 99 height 14
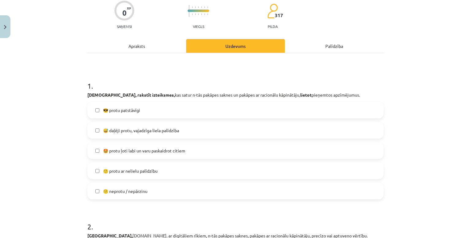
scroll to position [77, 0]
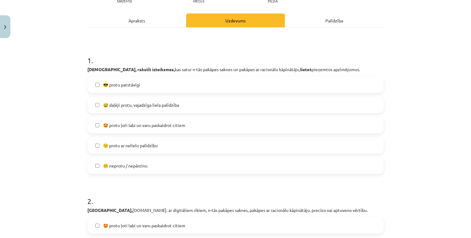
click at [157, 106] on span "😅 daļēji protu, vajadzīga liela palīdzība" at bounding box center [141, 105] width 76 height 6
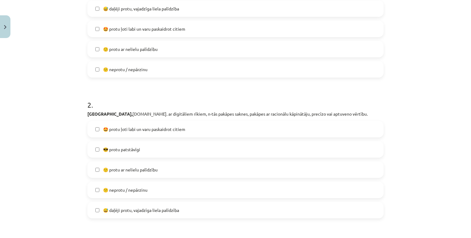
scroll to position [199, 0]
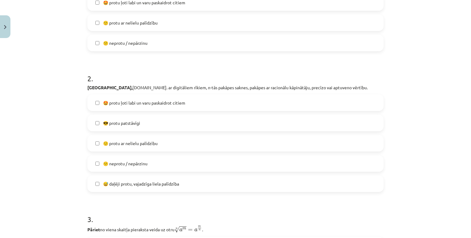
click at [182, 146] on label "🙂 protu ar nelielu palīdzību" at bounding box center [235, 143] width 295 height 15
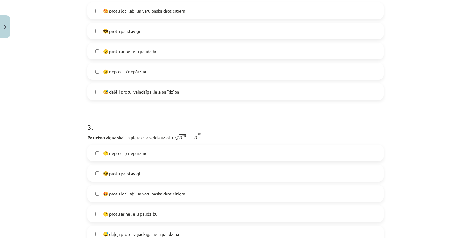
scroll to position [322, 0]
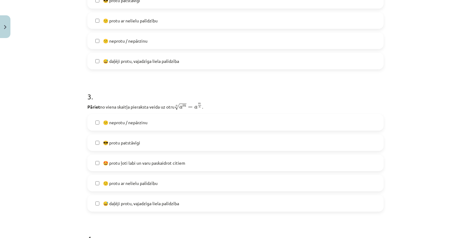
click at [165, 188] on label "🙂 protu ar nelielu palīdzību" at bounding box center [235, 182] width 295 height 15
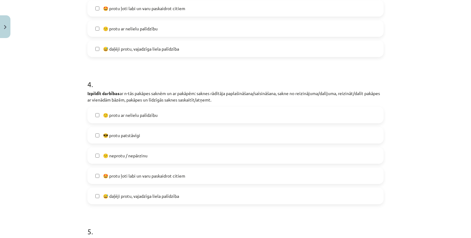
scroll to position [506, 0]
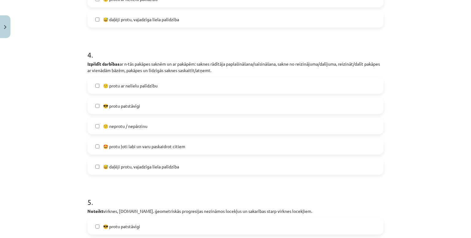
click at [147, 88] on span "🙂 protu ar nelielu palīdzību" at bounding box center [130, 85] width 55 height 6
click at [155, 164] on span "😅 daļēji protu, vajadzīga liela palīdzība" at bounding box center [141, 166] width 76 height 6
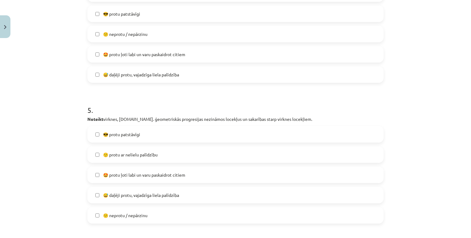
scroll to position [537, 0]
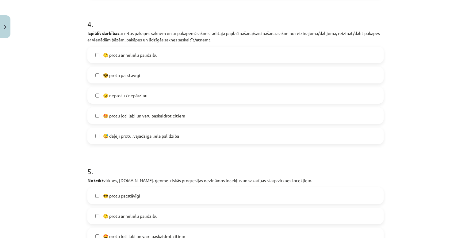
click at [124, 60] on label "🙂 protu ar nelielu palīdzību" at bounding box center [235, 54] width 295 height 15
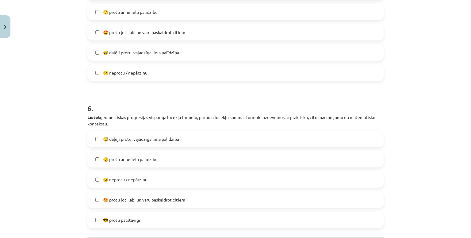
scroll to position [751, 0]
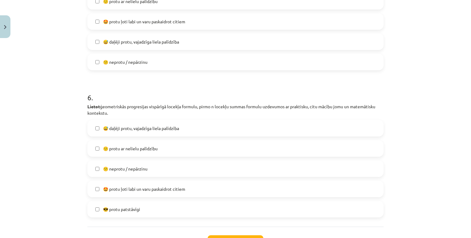
click at [142, 133] on label "😅 daļēji protu, vajadzīga liela palīdzība" at bounding box center [235, 128] width 295 height 15
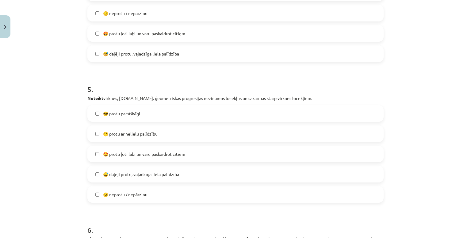
scroll to position [618, 0]
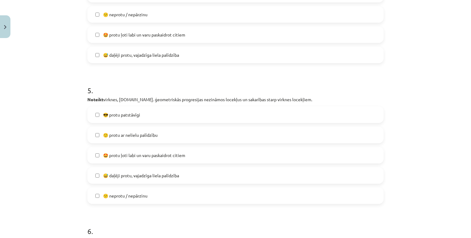
click at [156, 177] on span "😅 daļēji protu, vajadzīga liela palīdzība" at bounding box center [141, 175] width 76 height 6
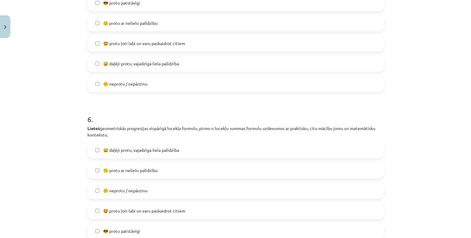
scroll to position [679, 0]
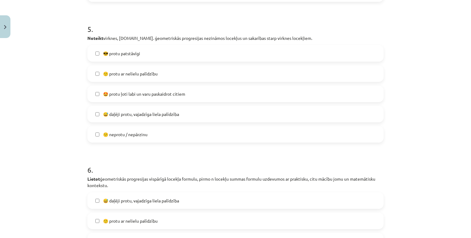
click at [131, 60] on label "😎 protu patstāvīgi" at bounding box center [235, 53] width 295 height 15
click at [136, 67] on label "🙂 protu ar nelielu palīdzību" at bounding box center [235, 73] width 295 height 15
click at [134, 114] on span "😅 daļēji protu, vajadzīga liela palīdzība" at bounding box center [141, 114] width 76 height 6
click at [119, 51] on span "😎 protu patstāvīgi" at bounding box center [121, 53] width 37 height 6
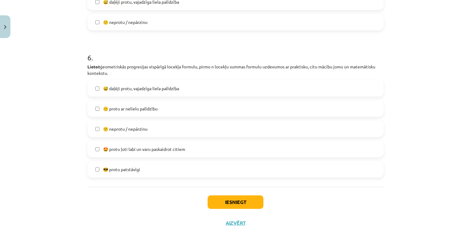
scroll to position [802, 0]
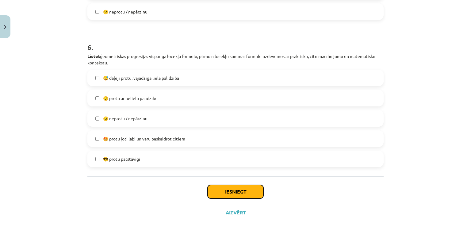
click at [236, 195] on button "Iesniegt" at bounding box center [236, 191] width 56 height 13
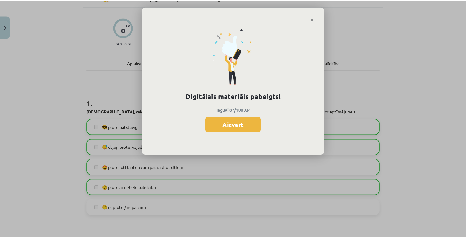
scroll to position [4, 0]
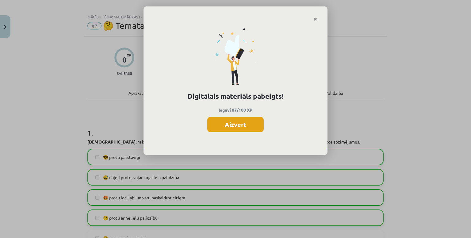
click at [232, 127] on button "Aizvērt" at bounding box center [235, 124] width 56 height 15
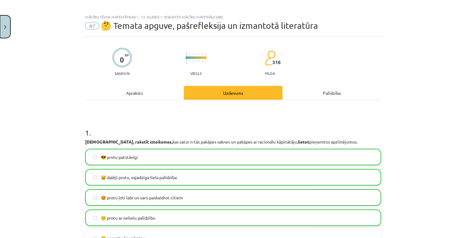
click at [7, 22] on button "Close" at bounding box center [5, 26] width 10 height 23
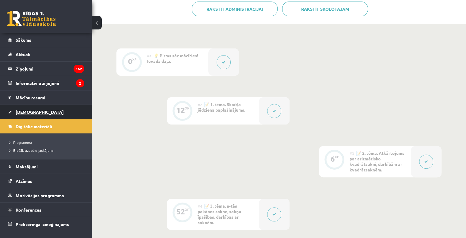
click at [29, 111] on span "[DEMOGRAPHIC_DATA]" at bounding box center [40, 112] width 48 height 6
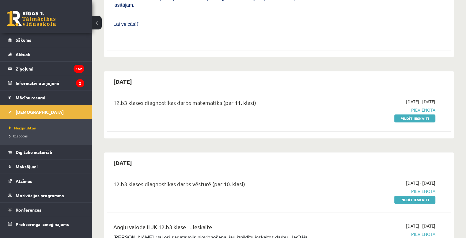
scroll to position [276, 0]
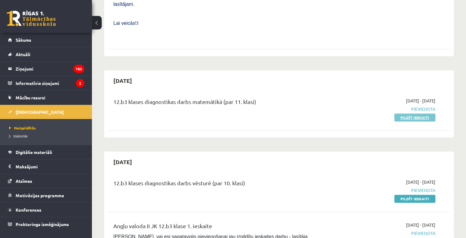
click at [406, 113] on link "Pildīt ieskaiti" at bounding box center [415, 117] width 41 height 8
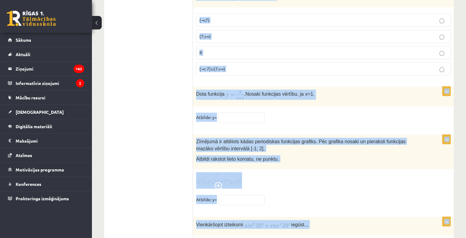
scroll to position [2987, 0]
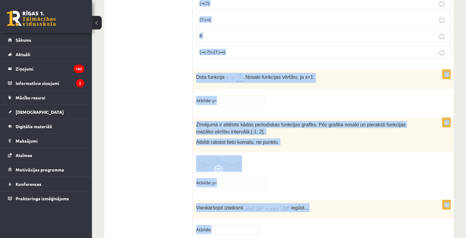
drag, startPoint x: 196, startPoint y: 60, endPoint x: 248, endPoint y: 238, distance: 185.2
copy form "Izsaki 140° lielu leņķi radiānos! 8 π 9 8 π 9 7 π 9 7 π 9 14 π 9 14 π 9 9 π 7 9…"
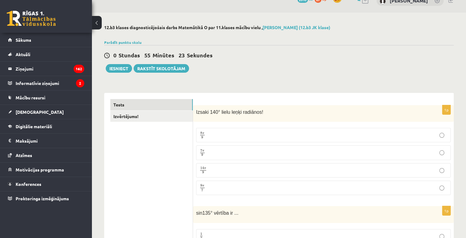
scroll to position [31, 0]
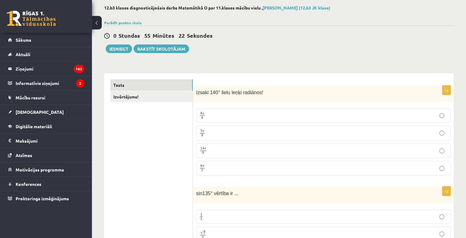
click at [225, 132] on p "7 π 9 7 π 9" at bounding box center [324, 133] width 248 height 8
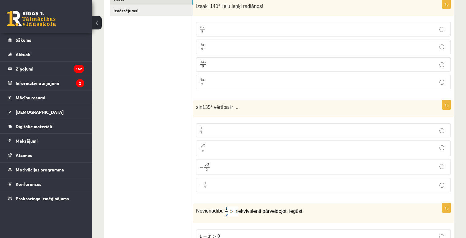
scroll to position [153, 0]
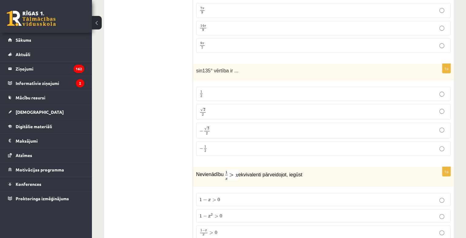
click at [220, 112] on p "√ 2 2 2 2" at bounding box center [324, 111] width 248 height 9
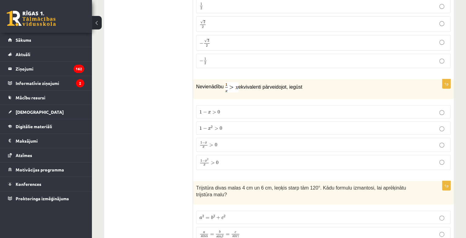
scroll to position [276, 0]
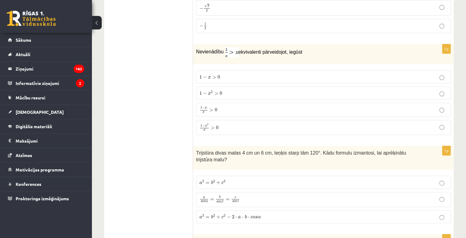
click at [219, 90] on p "1 − x 2 > 0 1 − x 2 > 0" at bounding box center [324, 93] width 248 height 6
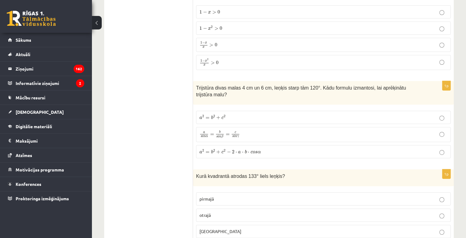
scroll to position [399, 0]
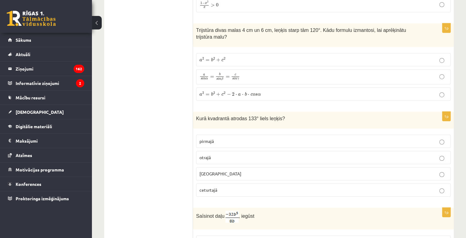
click at [212, 53] on label "a 2 = b 2 + c 2 a 2 = b 2 + c 2" at bounding box center [323, 59] width 255 height 13
click at [243, 90] on label "a 2 = b 2 + c 2 − 2 ⋅ a ⋅ b ⋅ c o s α a 2 = b 2 + c 2 − 2 ⋅ a ⋅ b ⋅ c o s α" at bounding box center [323, 93] width 255 height 13
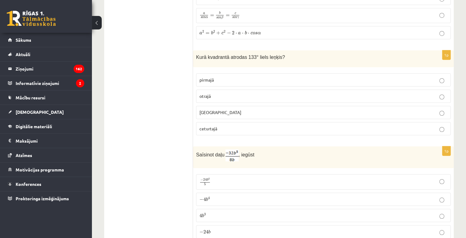
click at [219, 90] on label "otrajā" at bounding box center [323, 96] width 255 height 13
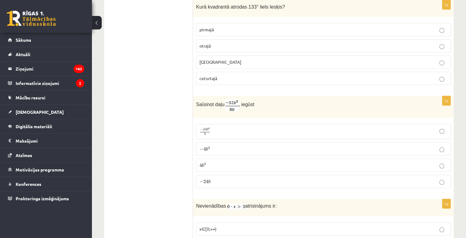
scroll to position [521, 0]
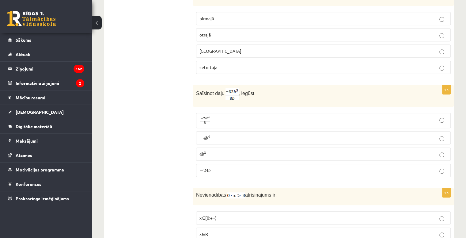
click at [206, 136] on span "b" at bounding box center [207, 138] width 2 height 4
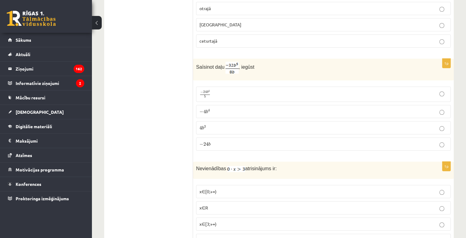
scroll to position [613, 0]
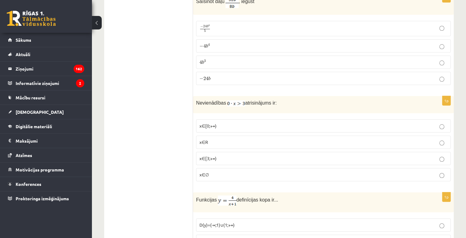
click at [239, 155] on p "x∈[3;+∞)" at bounding box center [324, 158] width 248 height 6
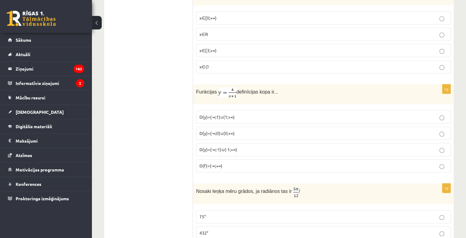
scroll to position [736, 0]
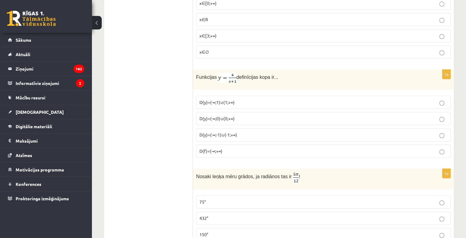
click at [233, 148] on p "D(f)=(-∞;+∞)" at bounding box center [324, 151] width 248 height 6
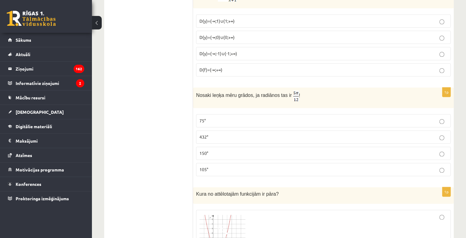
scroll to position [828, 0]
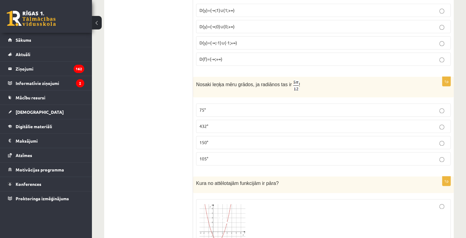
click at [217, 139] on p "150°" at bounding box center [324, 142] width 248 height 6
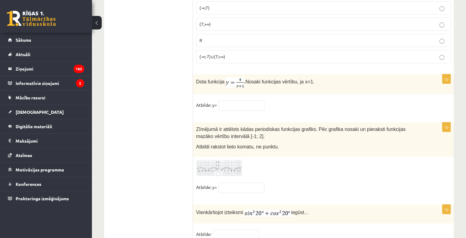
scroll to position [2987, 0]
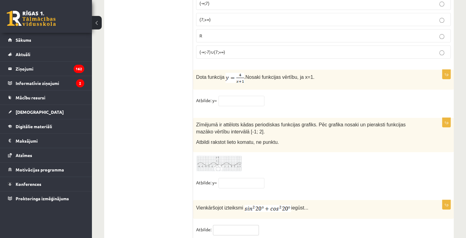
click at [250, 225] on input "text" at bounding box center [236, 230] width 46 height 10
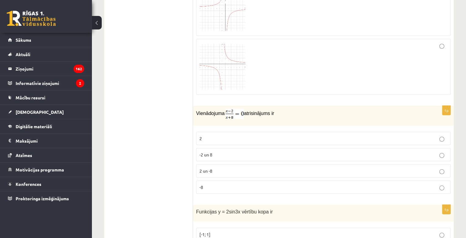
scroll to position [1700, 0]
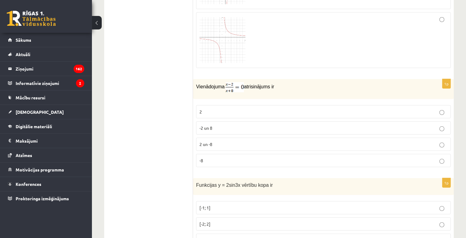
click at [197, 82] on p "Vienādojuma atrisinājums ir" at bounding box center [308, 87] width 224 height 10
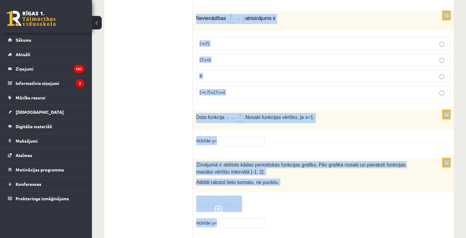
scroll to position [2987, 0]
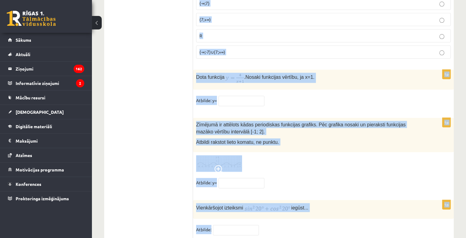
drag, startPoint x: 197, startPoint y: 71, endPoint x: 271, endPoint y: 201, distance: 149.2
copy form "Vienādojuma atrisinājums ir 2 -2 un 8 2 un -8 -8 1p Funkcijas y = 2sin3x vērtīb…"
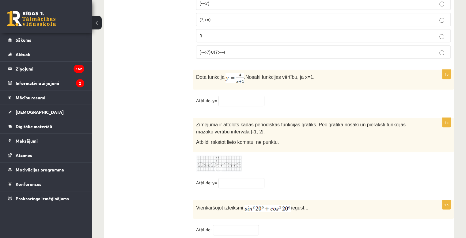
click at [229, 225] on input "text" at bounding box center [236, 230] width 46 height 10
type input "*"
click at [235, 178] on input "text" at bounding box center [242, 183] width 46 height 10
click at [229, 155] on img at bounding box center [219, 163] width 46 height 17
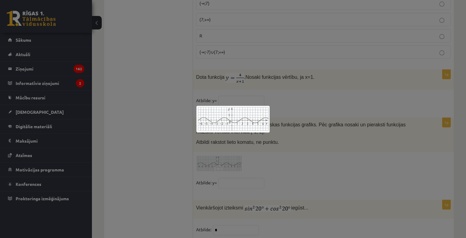
click at [317, 157] on div at bounding box center [233, 119] width 466 height 238
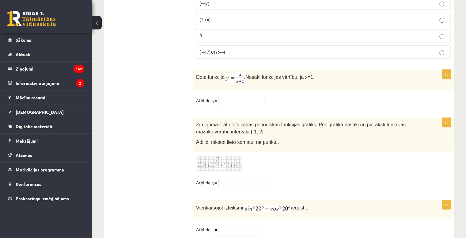
click at [234, 155] on img at bounding box center [219, 163] width 46 height 17
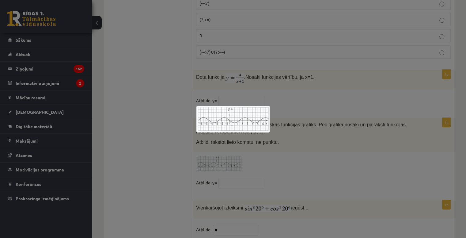
click at [291, 107] on div at bounding box center [233, 119] width 466 height 238
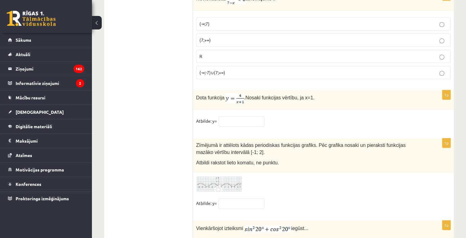
scroll to position [2957, 0]
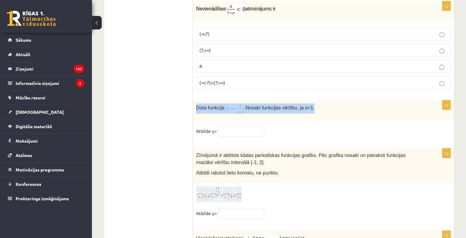
drag, startPoint x: 197, startPoint y: 86, endPoint x: 316, endPoint y: 87, distance: 119.6
click at [316, 103] on p "Dota funkcija . Nosaki funkcijas vērtību, ja x=1." at bounding box center [308, 108] width 224 height 10
click at [268, 100] on div "Dota funkcija . Nosaki funkcijas vērtību, ja x=1." at bounding box center [323, 110] width 261 height 20
drag, startPoint x: 197, startPoint y: 84, endPoint x: 278, endPoint y: 112, distance: 85.7
click at [278, 112] on div "1p Dota funkcija . Nosaki funkcijas vērtību, ja x=1. Atbilde: y=" at bounding box center [323, 121] width 261 height 42
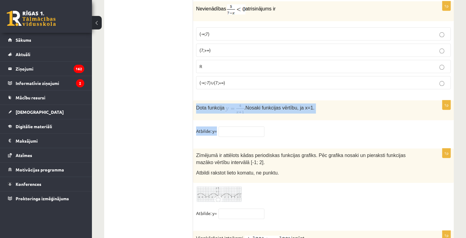
copy div "Dota funkcija . Nosaki funkcijas vērtību, ja x=1. Atbilde: y="
click at [210, 100] on div "1p Dota funkcija . Nosaki funkcijas vērtību, ja x=1. Atbilde: y=" at bounding box center [323, 121] width 261 height 42
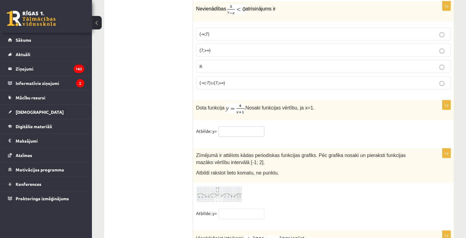
click at [225, 126] on input "text" at bounding box center [242, 131] width 46 height 10
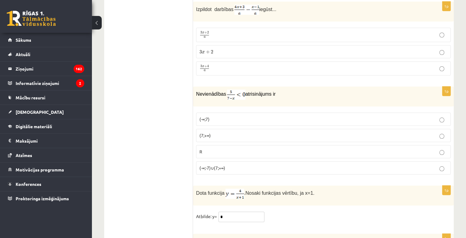
scroll to position [2865, 0]
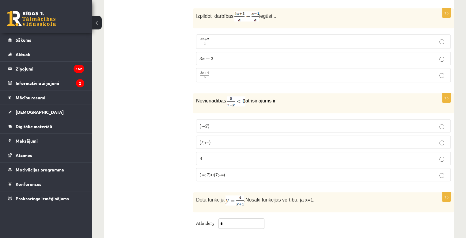
type input "*"
click at [221, 123] on p "(-∞;7)" at bounding box center [324, 126] width 248 height 6
click at [224, 136] on label "(7;+∞)" at bounding box center [323, 142] width 255 height 13
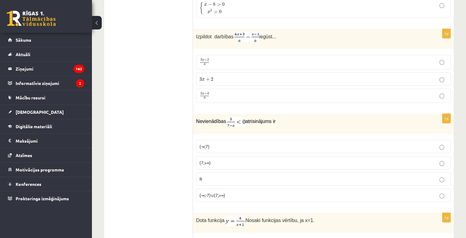
scroll to position [2834, 0]
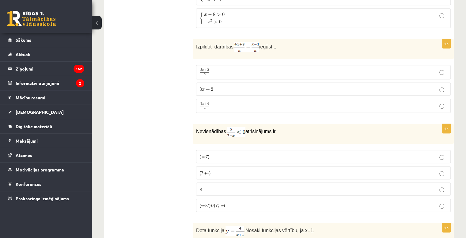
click at [202, 87] on span "3" at bounding box center [201, 89] width 2 height 4
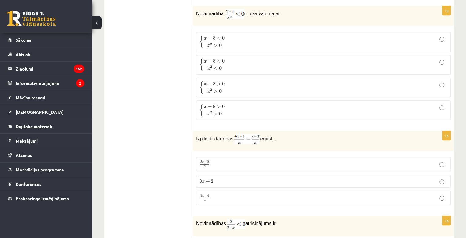
scroll to position [2712, 0]
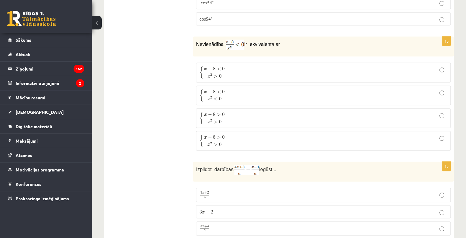
click at [220, 120] on span "0" at bounding box center [220, 122] width 2 height 4
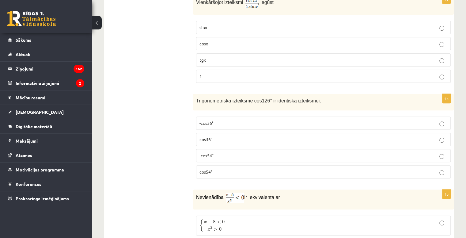
scroll to position [2558, 0]
click at [232, 153] on p "-cos54°" at bounding box center [324, 156] width 248 height 6
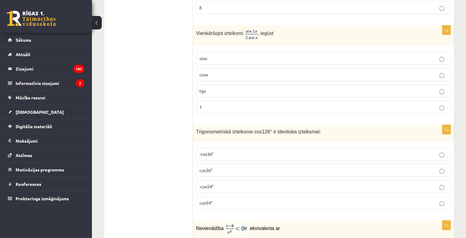
click at [235, 104] on p "1" at bounding box center [324, 107] width 248 height 6
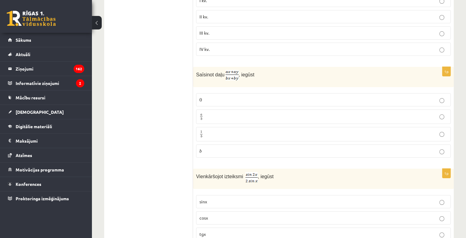
scroll to position [2374, 0]
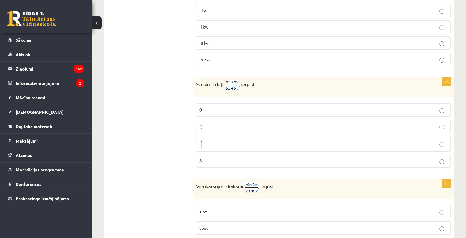
click at [215, 140] on p "1 b 1 b" at bounding box center [324, 144] width 248 height 8
click at [247, 123] on p "a b a b" at bounding box center [324, 127] width 248 height 8
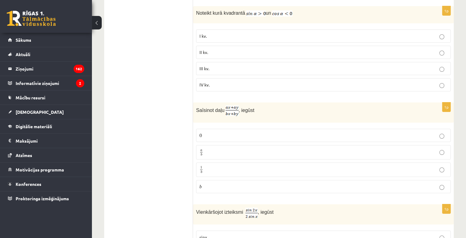
scroll to position [2313, 0]
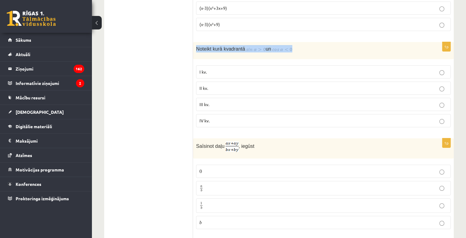
drag, startPoint x: 197, startPoint y: 29, endPoint x: 293, endPoint y: 30, distance: 96.0
click at [293, 45] on p "Noteikt kurā kvadrantā un" at bounding box center [308, 48] width 224 height 7
copy p "Noteikt kurā kvadrantā un"
click at [223, 144] on span "Saīsinot daļu" at bounding box center [210, 146] width 29 height 5
click at [208, 85] on span "II kv." at bounding box center [204, 88] width 9 height 6
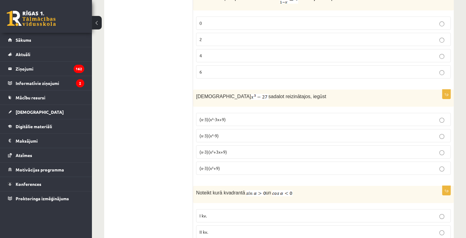
scroll to position [2160, 0]
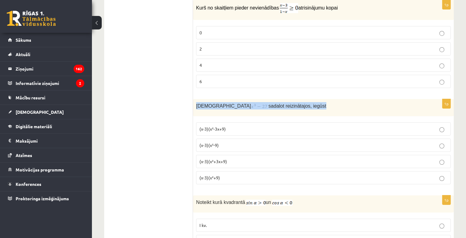
drag, startPoint x: 196, startPoint y: 87, endPoint x: 295, endPoint y: 92, distance: 98.5
click at [295, 99] on div "Izteiksmi sadalot reizinātajos, iegūst" at bounding box center [323, 107] width 261 height 17
copy p "Izteiksmi sadalot reizinātajos, iegūst"
click at [206, 73] on div "1p Kurš no skaitļiem pieder nevienādības atrisinājumu kopai 0 2 4 6" at bounding box center [323, 46] width 261 height 93
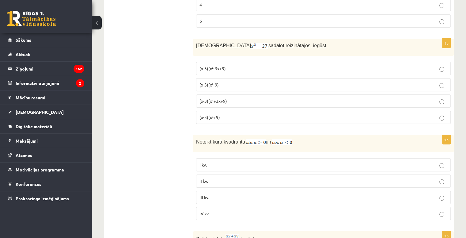
scroll to position [2221, 0]
click at [242, 177] on p "II kv." at bounding box center [324, 180] width 248 height 6
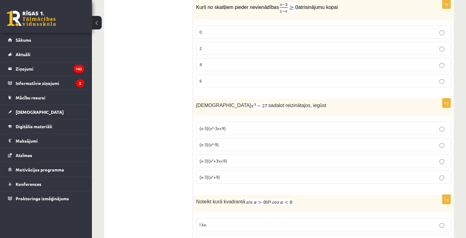
scroll to position [2129, 0]
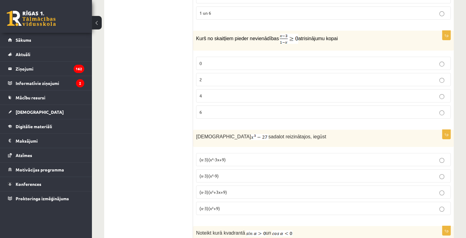
click at [220, 186] on label "(x-3)(x²+3x+9)" at bounding box center [323, 192] width 255 height 13
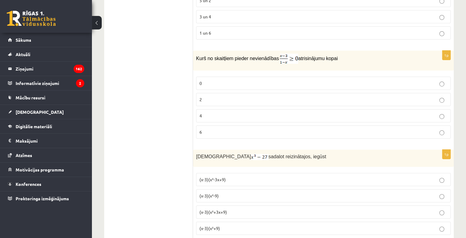
scroll to position [2098, 0]
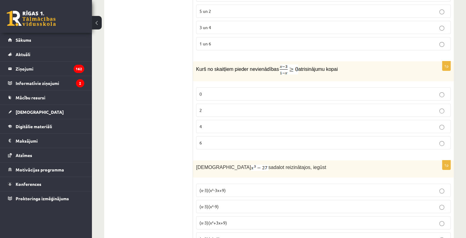
click at [196, 61] on div "Kurš no skaitļiem pieder nevienādības atrisinājumu kopai" at bounding box center [323, 71] width 261 height 20
click at [222, 107] on p "2" at bounding box center [324, 110] width 248 height 6
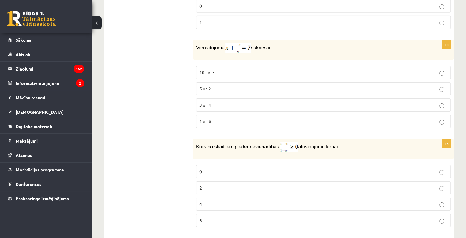
scroll to position [2006, 0]
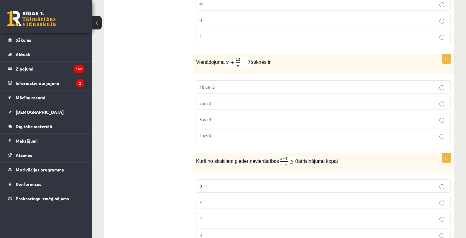
click at [220, 113] on label "3 un 4" at bounding box center [323, 119] width 255 height 13
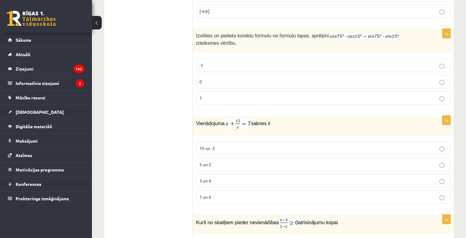
scroll to position [1914, 0]
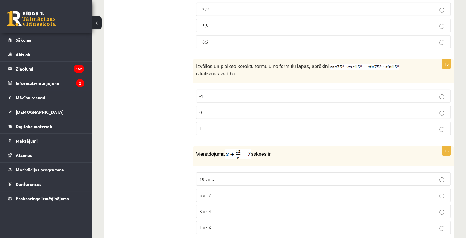
click at [199, 64] on span "Izvēlies un pielieto korektu formulu no formulu lapas, aprēķini" at bounding box center [262, 66] width 133 height 5
drag, startPoint x: 194, startPoint y: 48, endPoint x: 216, endPoint y: 59, distance: 23.5
click at [216, 59] on div "Izvēlies un pielieto korektu formulu no formulu lapas, aprēķini izteiksmes vērt…" at bounding box center [323, 71] width 261 height 24
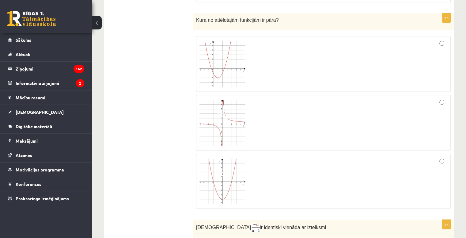
scroll to position [1025, 0]
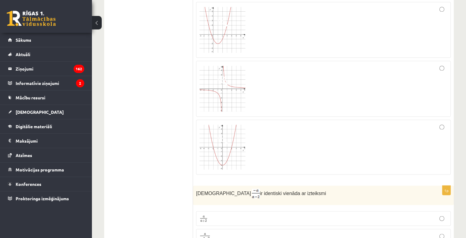
click at [274, 135] on div at bounding box center [324, 147] width 248 height 48
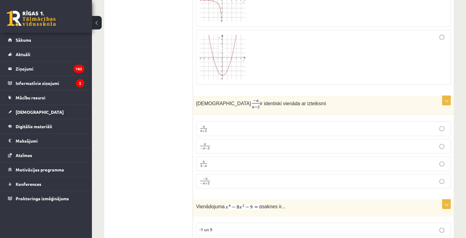
scroll to position [1117, 0]
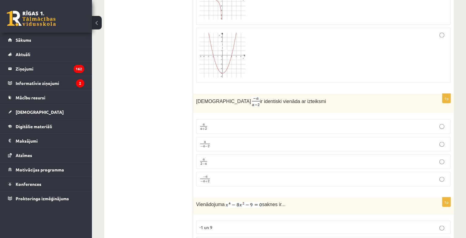
click at [215, 140] on p "a − a − 2 a − a − 2" at bounding box center [324, 144] width 248 height 8
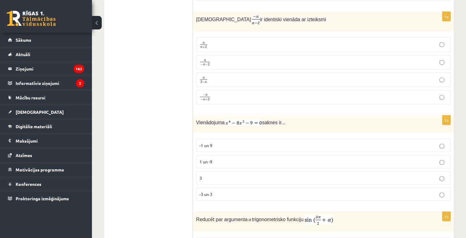
scroll to position [1209, 0]
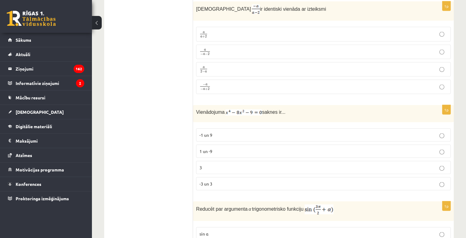
click at [222, 181] on p "-3 un 3" at bounding box center [324, 184] width 248 height 6
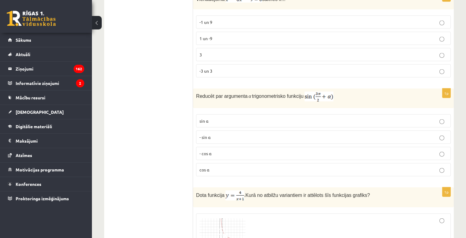
scroll to position [1332, 0]
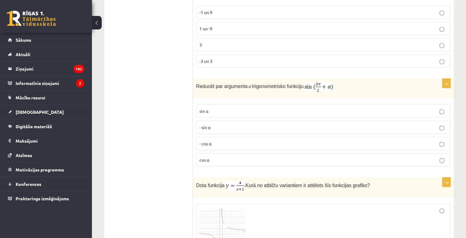
click at [210, 141] on span "- cos ⁡α" at bounding box center [206, 144] width 12 height 6
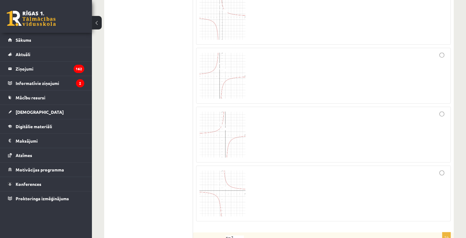
click at [259, 115] on div at bounding box center [324, 134] width 248 height 49
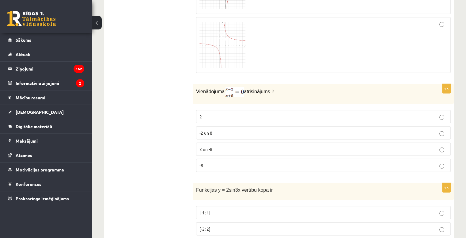
scroll to position [1730, 0]
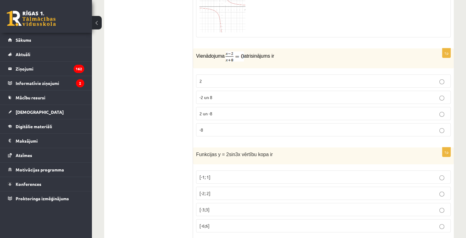
click at [231, 75] on label "2" at bounding box center [323, 81] width 255 height 13
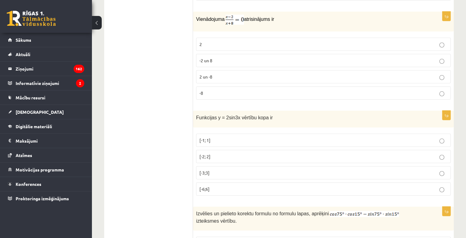
scroll to position [1822, 0]
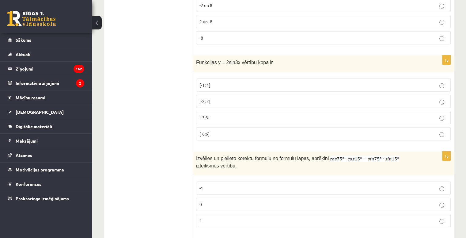
click at [255, 77] on fieldset "[-1; 1] [-2; 2] [-3;3] [-6;6]" at bounding box center [323, 108] width 255 height 67
click at [258, 98] on p "[-2; 2]" at bounding box center [324, 101] width 248 height 6
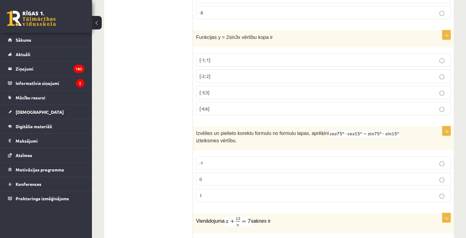
scroll to position [1884, 0]
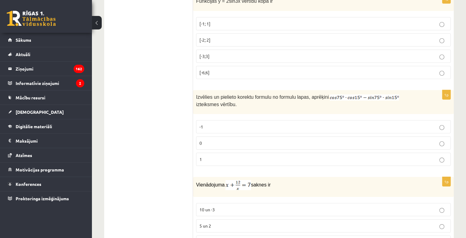
click at [249, 136] on label "0" at bounding box center [323, 142] width 255 height 13
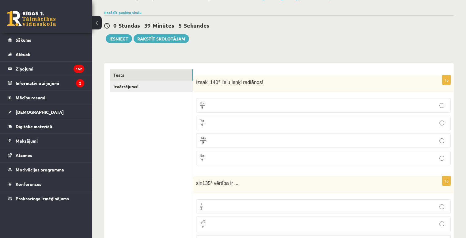
scroll to position [17, 0]
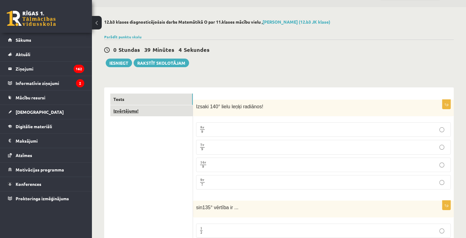
click at [144, 110] on link "Izvērtējums!" at bounding box center [151, 110] width 82 height 11
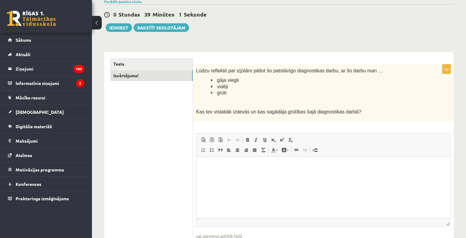
scroll to position [63, 0]
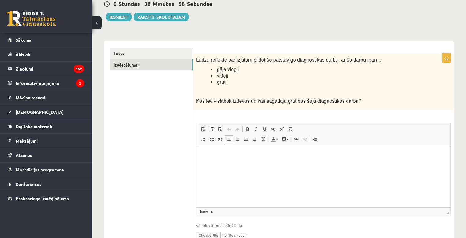
click at [237, 164] on html at bounding box center [324, 155] width 254 height 19
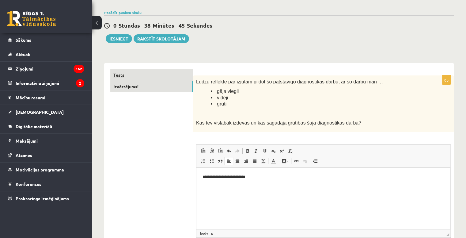
scroll to position [0, 0]
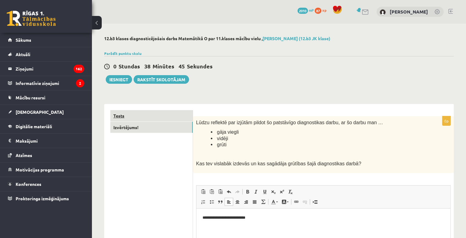
click at [162, 117] on link "Tests" at bounding box center [151, 115] width 82 height 11
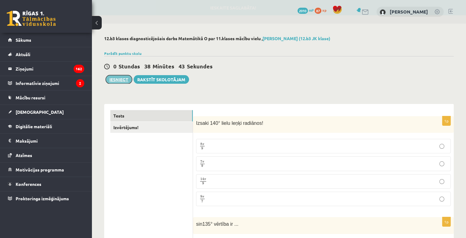
click at [121, 82] on button "Iesniegt" at bounding box center [119, 79] width 26 height 9
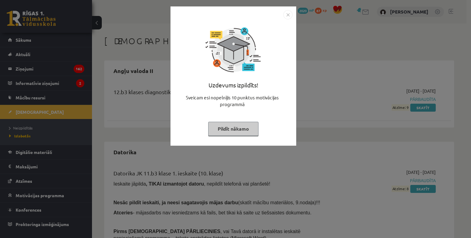
click at [290, 14] on img "Close" at bounding box center [287, 14] width 9 height 9
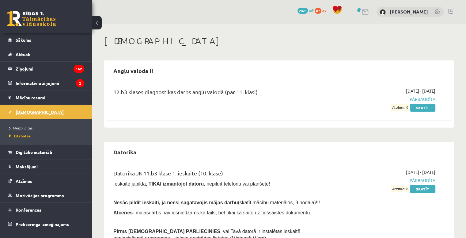
click at [40, 106] on link "[DEMOGRAPHIC_DATA]" at bounding box center [46, 112] width 76 height 14
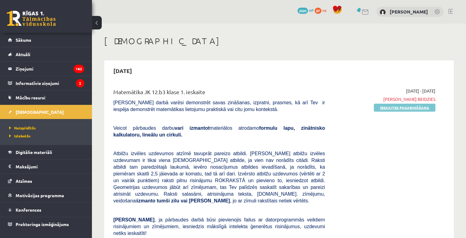
click at [407, 106] on link "Ieskaites pagarināšana" at bounding box center [405, 108] width 62 height 8
click at [452, 9] on link at bounding box center [451, 11] width 5 height 5
